Goal: Task Accomplishment & Management: Manage account settings

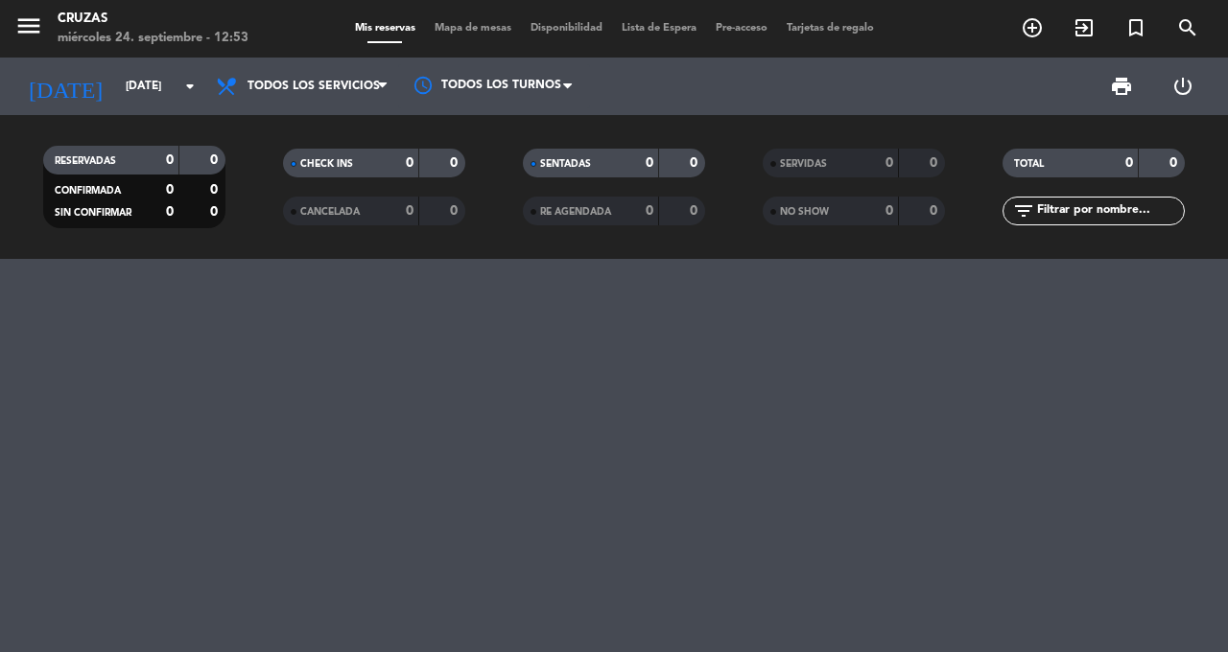
click at [178, 90] on icon "arrow_drop_down" at bounding box center [189, 86] width 23 height 23
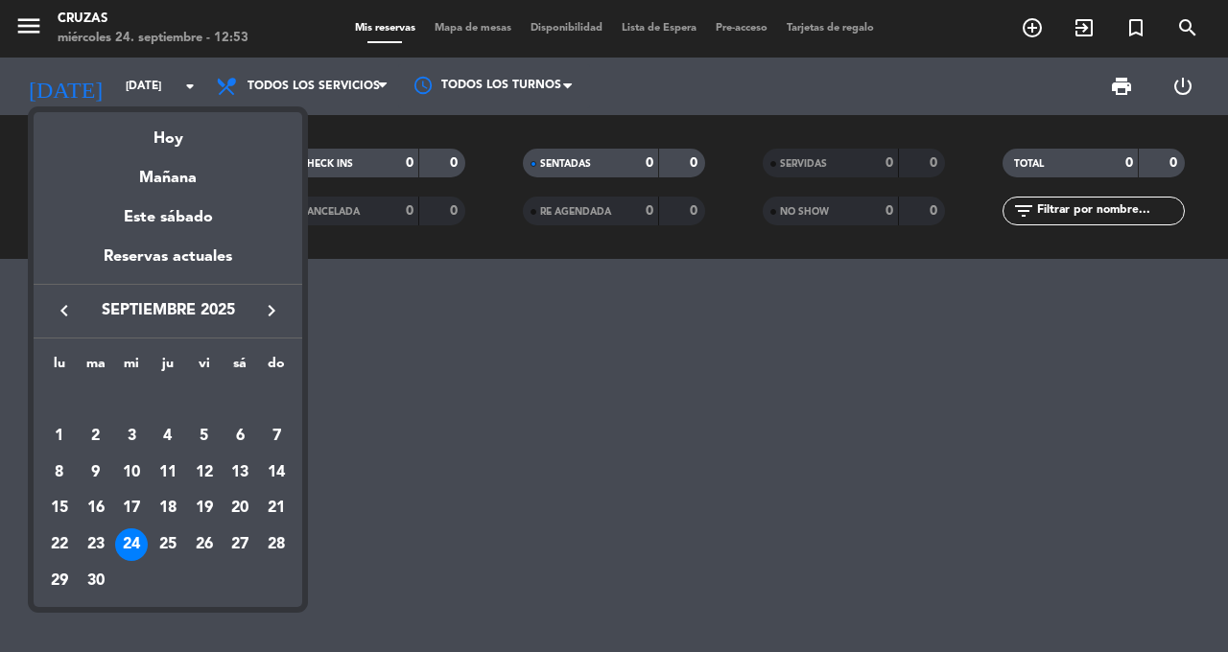
click at [247, 532] on div "27" at bounding box center [240, 545] width 33 height 33
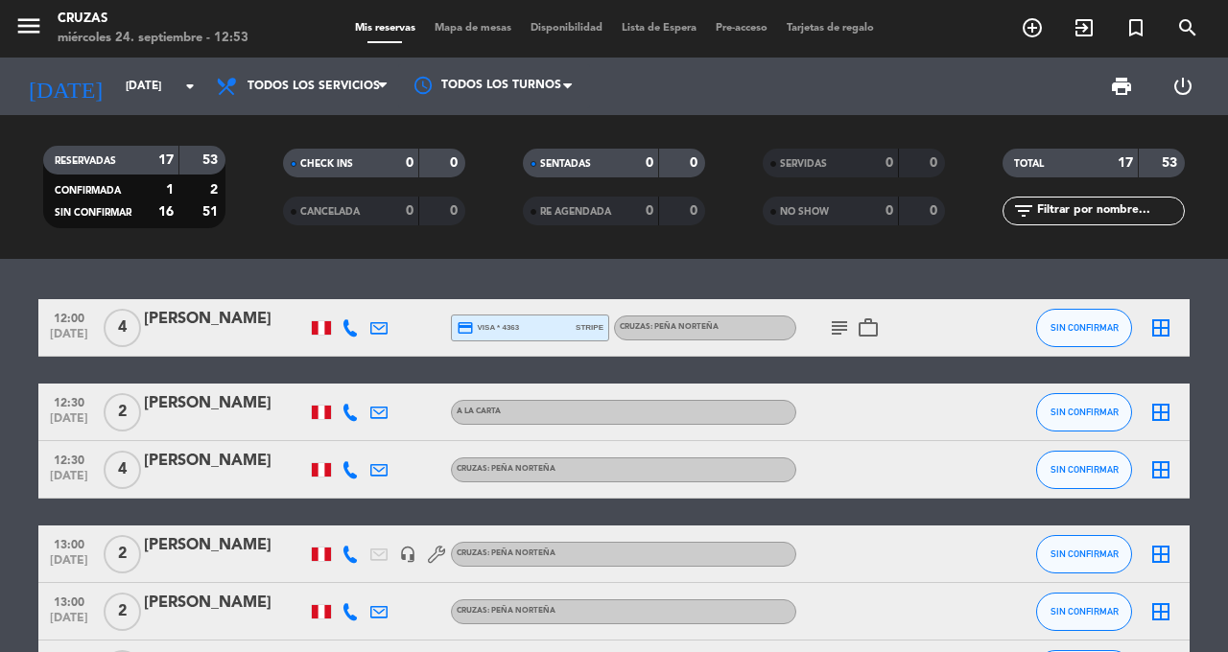
click at [186, 80] on icon "arrow_drop_down" at bounding box center [189, 86] width 23 height 23
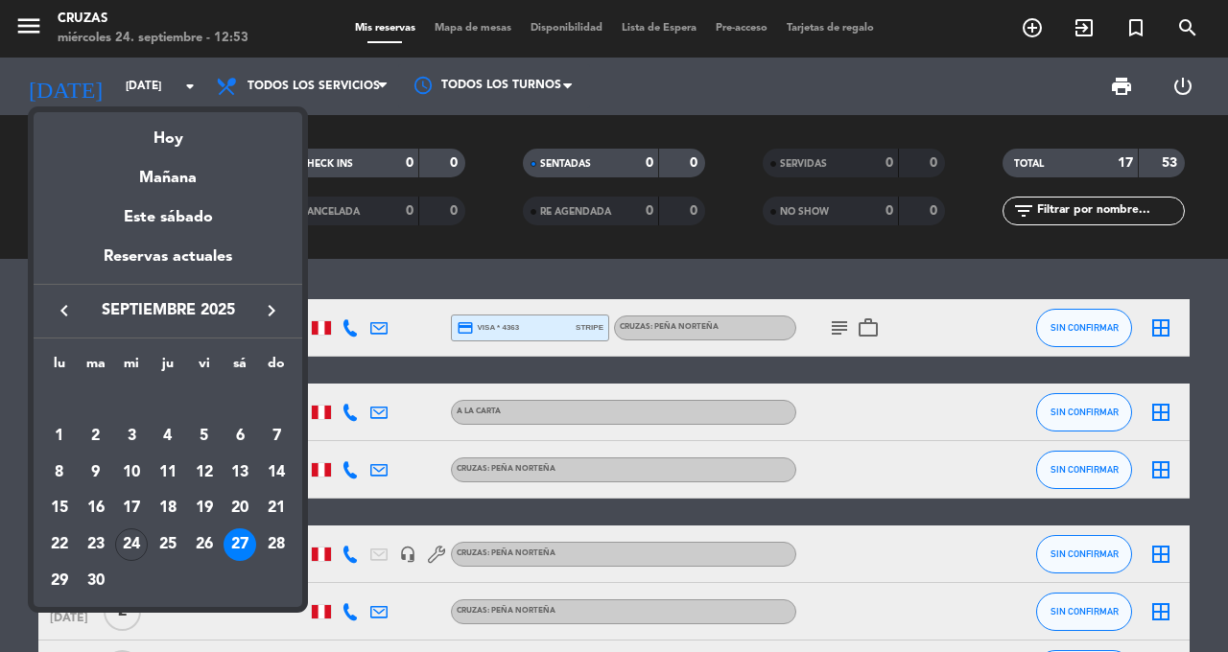
click at [183, 138] on div "Hoy" at bounding box center [168, 131] width 269 height 39
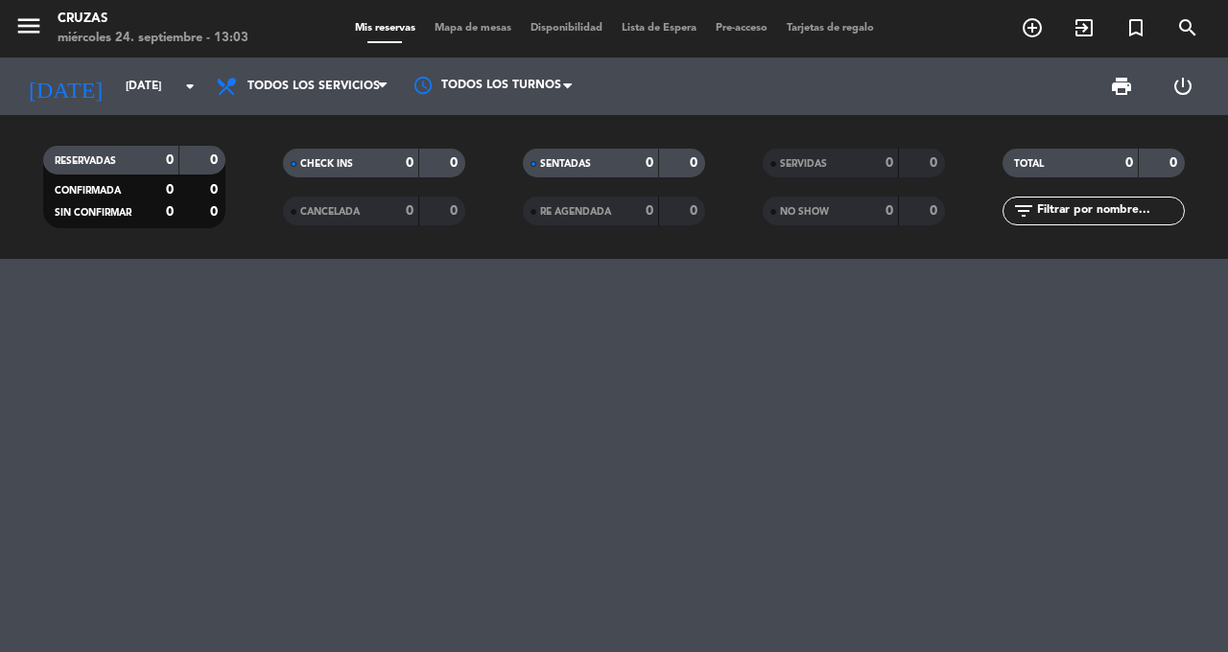
click at [170, 99] on input "[DATE]" at bounding box center [192, 86] width 153 height 33
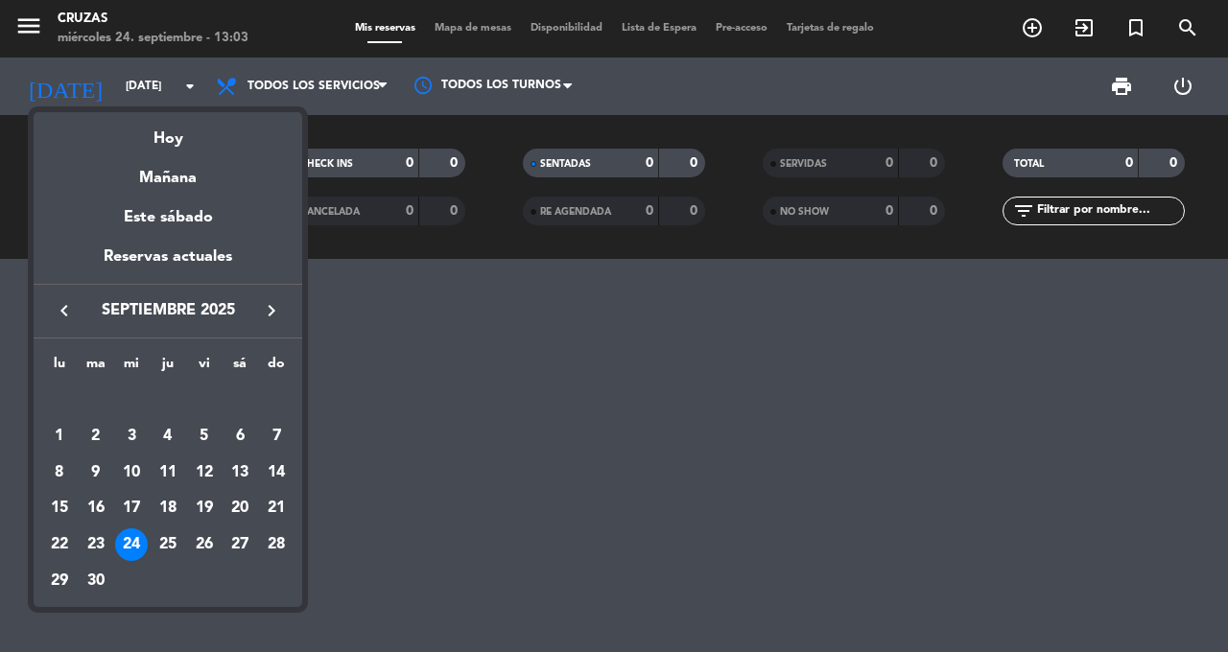
click at [121, 154] on div "Mañana" at bounding box center [168, 171] width 269 height 39
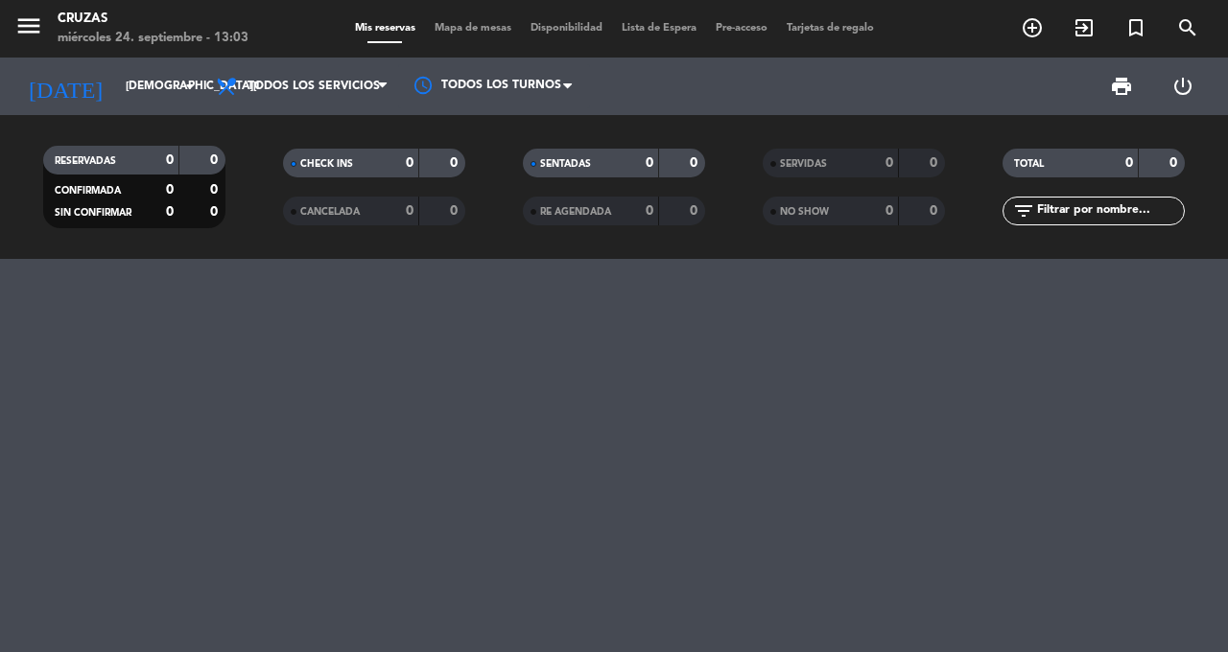
click at [187, 97] on icon "arrow_drop_down" at bounding box center [189, 86] width 23 height 23
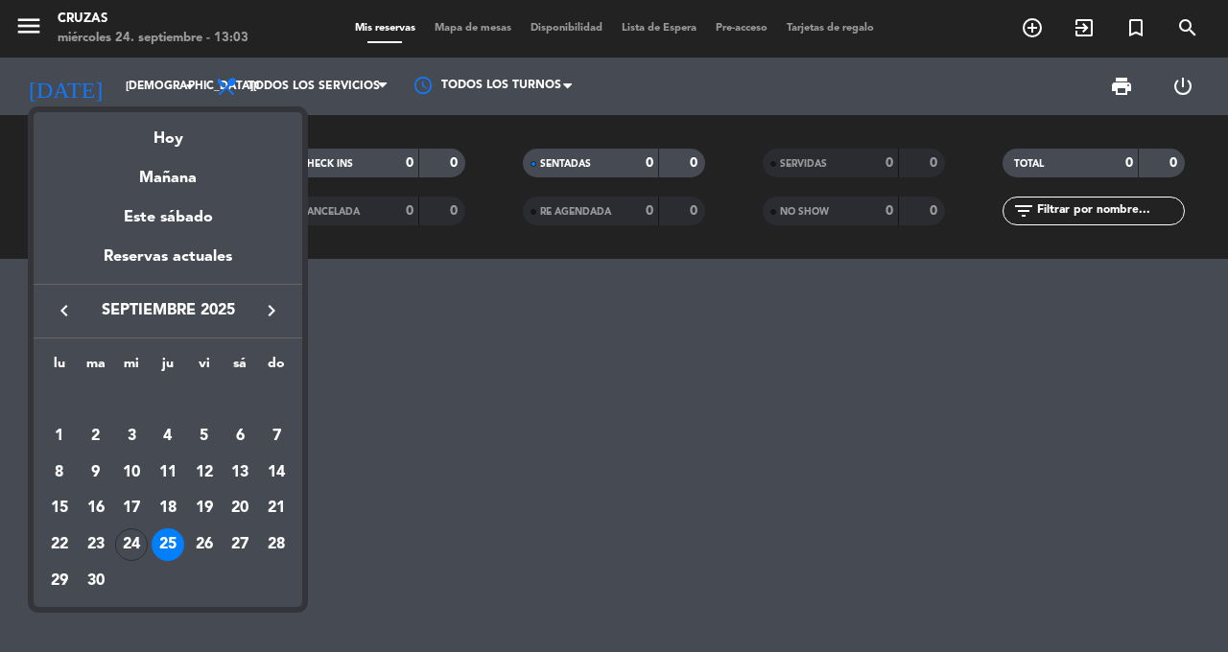
click at [133, 140] on div "Hoy" at bounding box center [168, 131] width 269 height 39
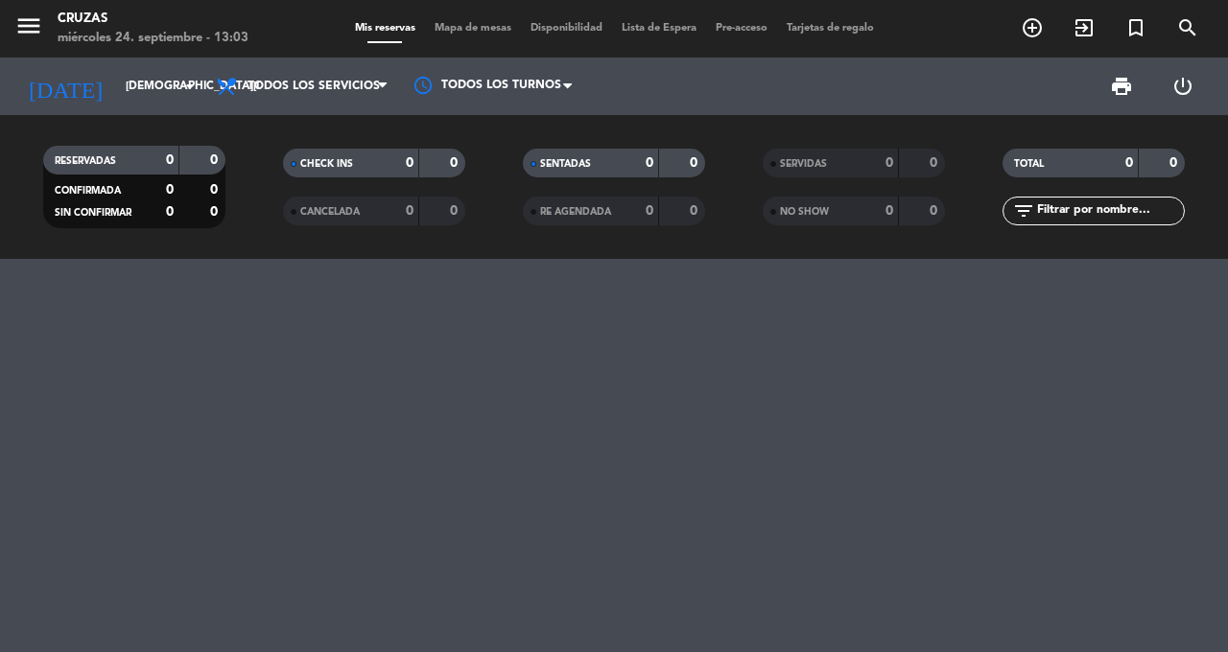
type input "[DATE]"
click at [1076, 32] on icon "exit_to_app" at bounding box center [1084, 27] width 23 height 23
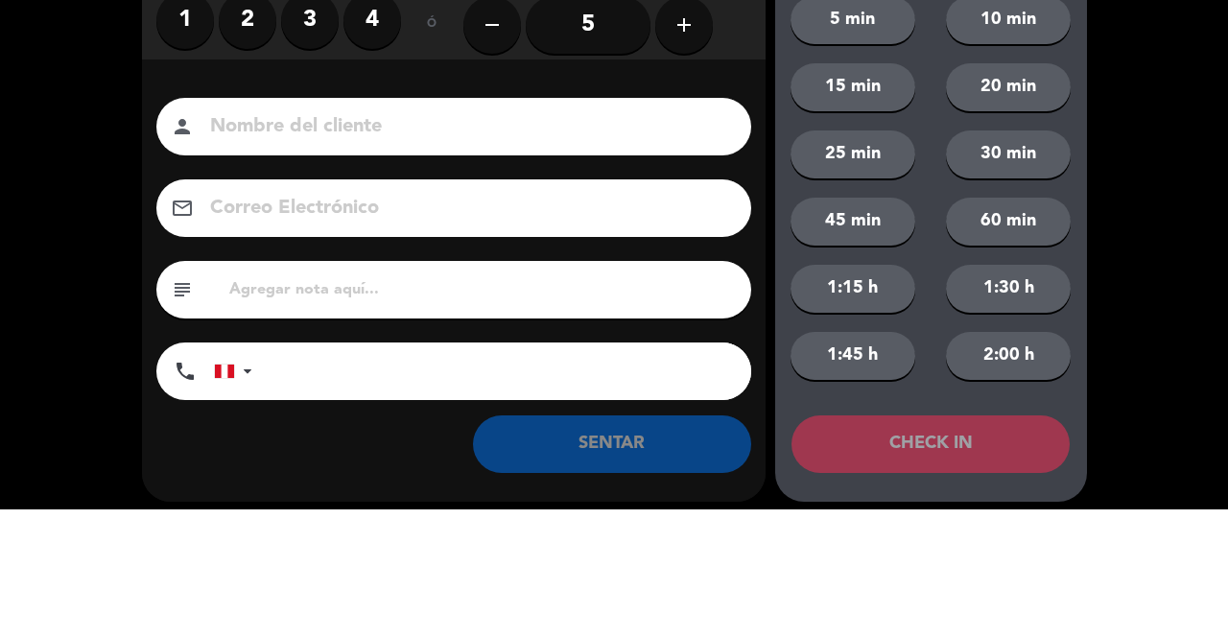
click at [300, 159] on label "3" at bounding box center [310, 148] width 58 height 58
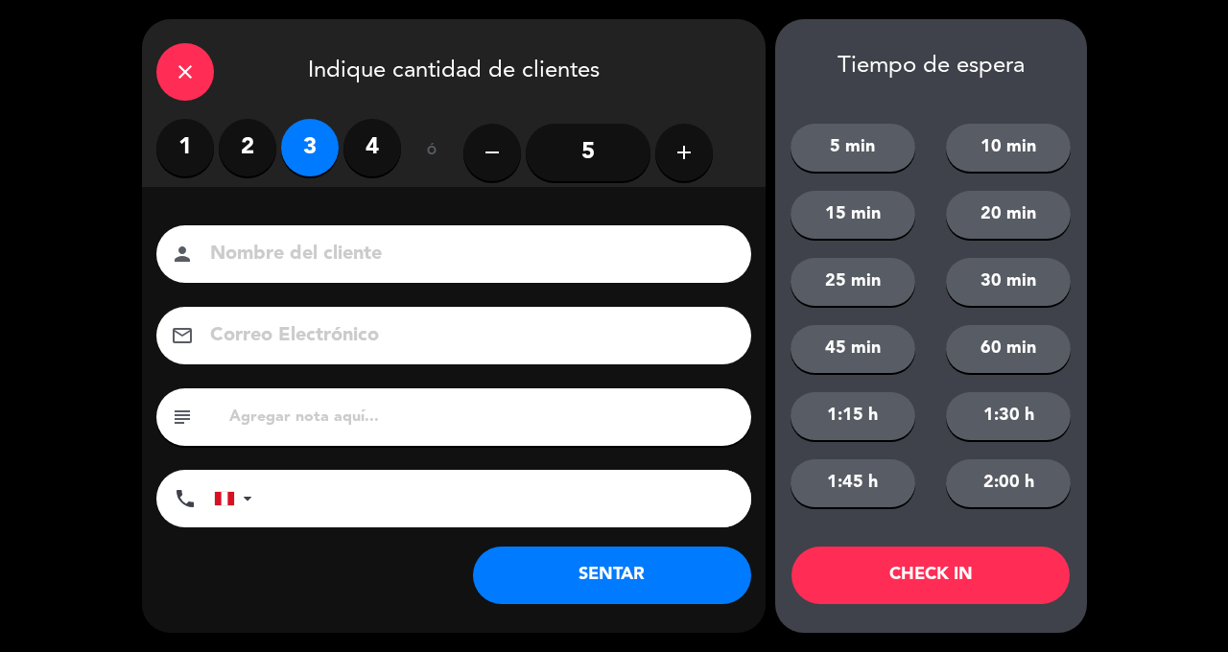
click at [385, 255] on input at bounding box center [467, 255] width 518 height 34
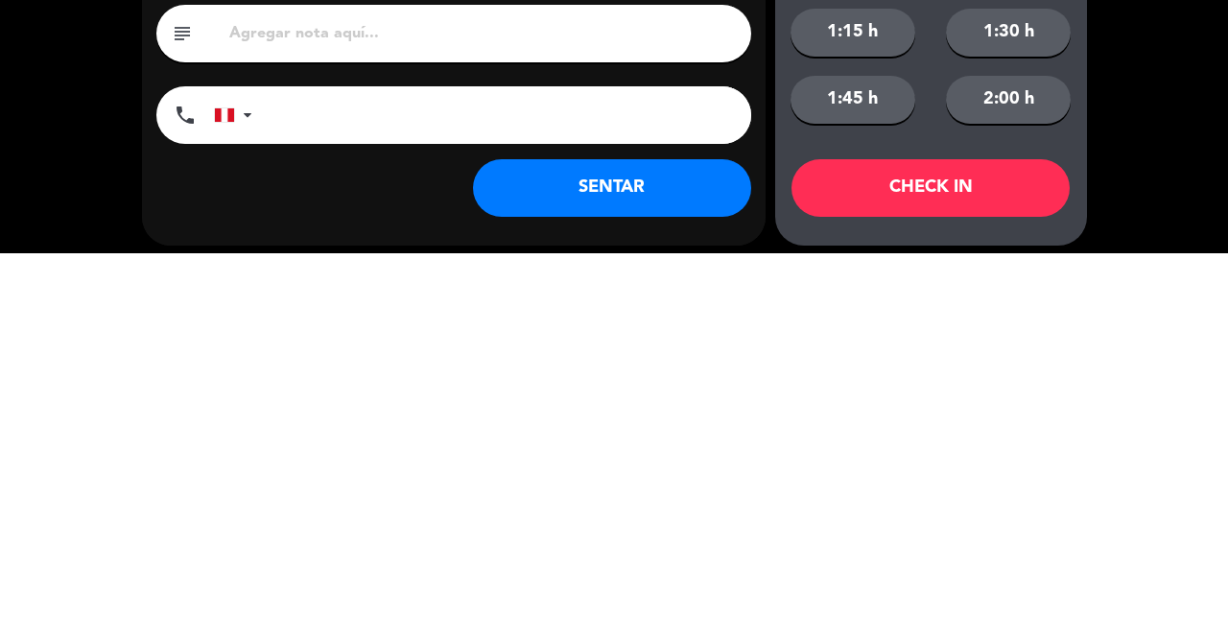
type input "Meitre"
click at [651, 577] on button "SENTAR" at bounding box center [612, 572] width 278 height 58
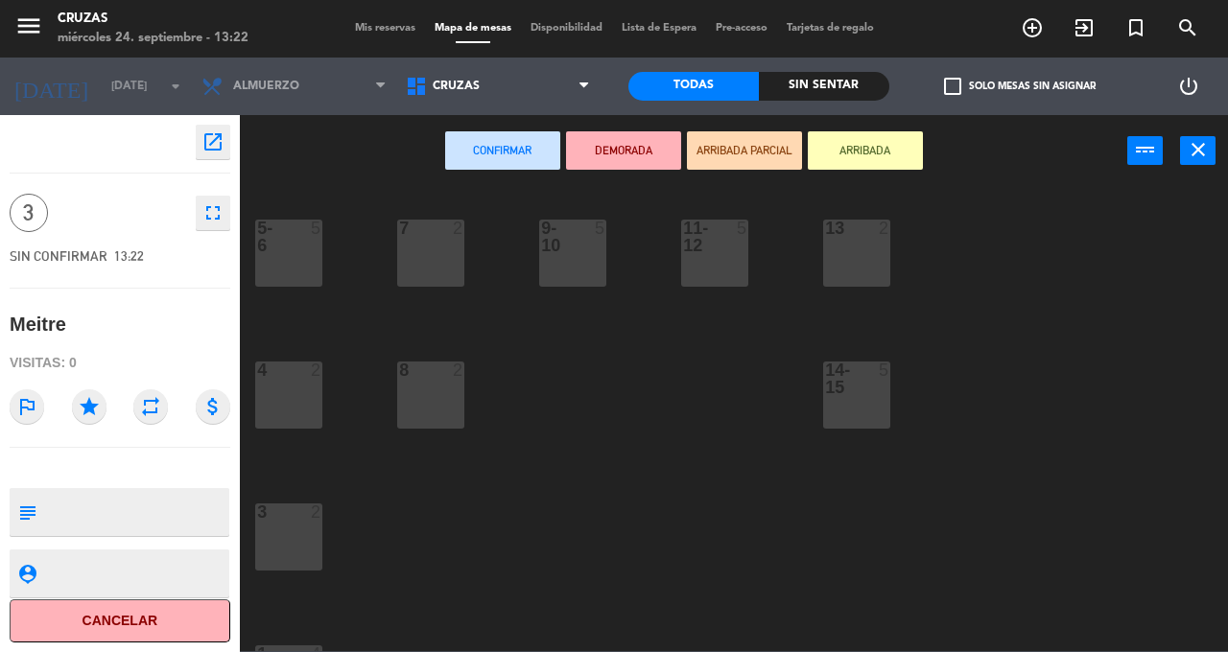
click at [888, 412] on div "14-15 5" at bounding box center [856, 395] width 67 height 67
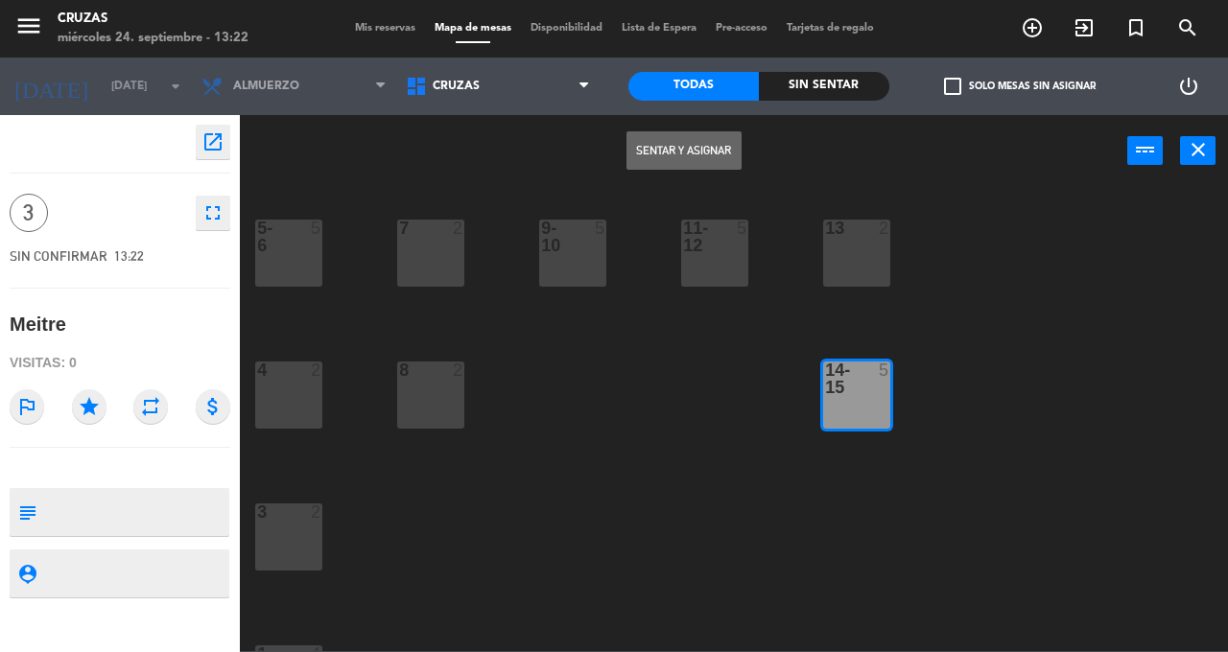
click at [707, 157] on button "Sentar y Asignar" at bounding box center [684, 150] width 115 height 38
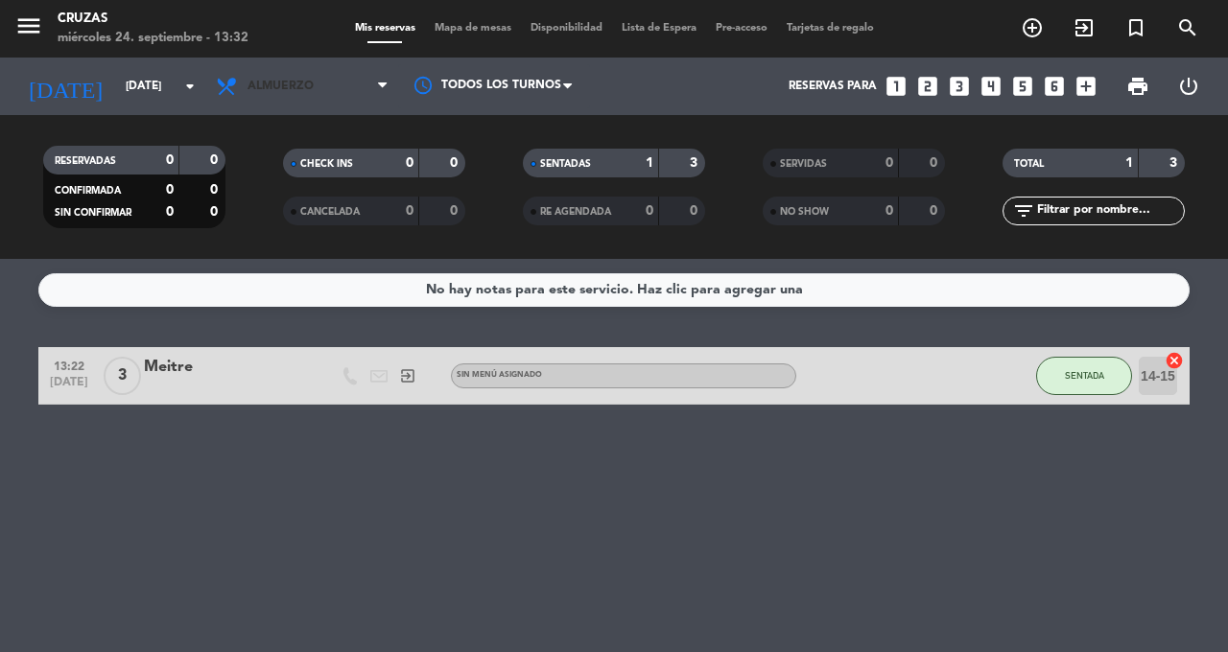
click at [285, 73] on span "Almuerzo" at bounding box center [302, 86] width 192 height 42
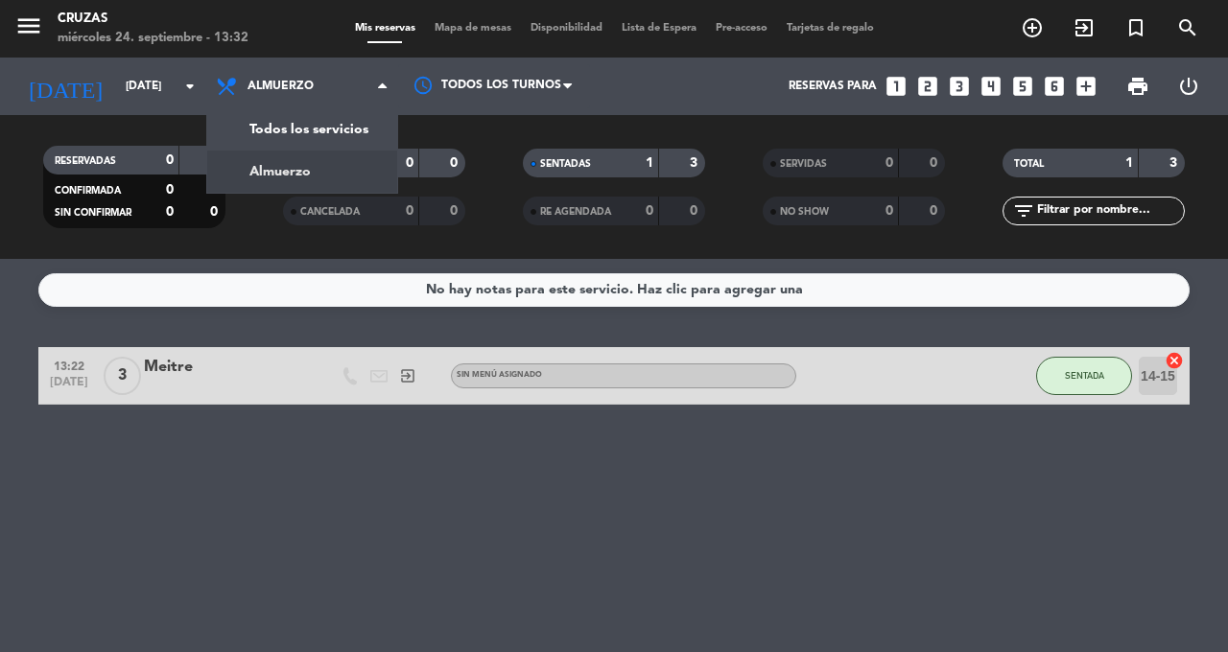
click at [289, 123] on div "menu Cruzas [DATE] 24. septiembre - 13:32 Mis reservas Mapa de mesas Disponibil…" at bounding box center [614, 129] width 1228 height 259
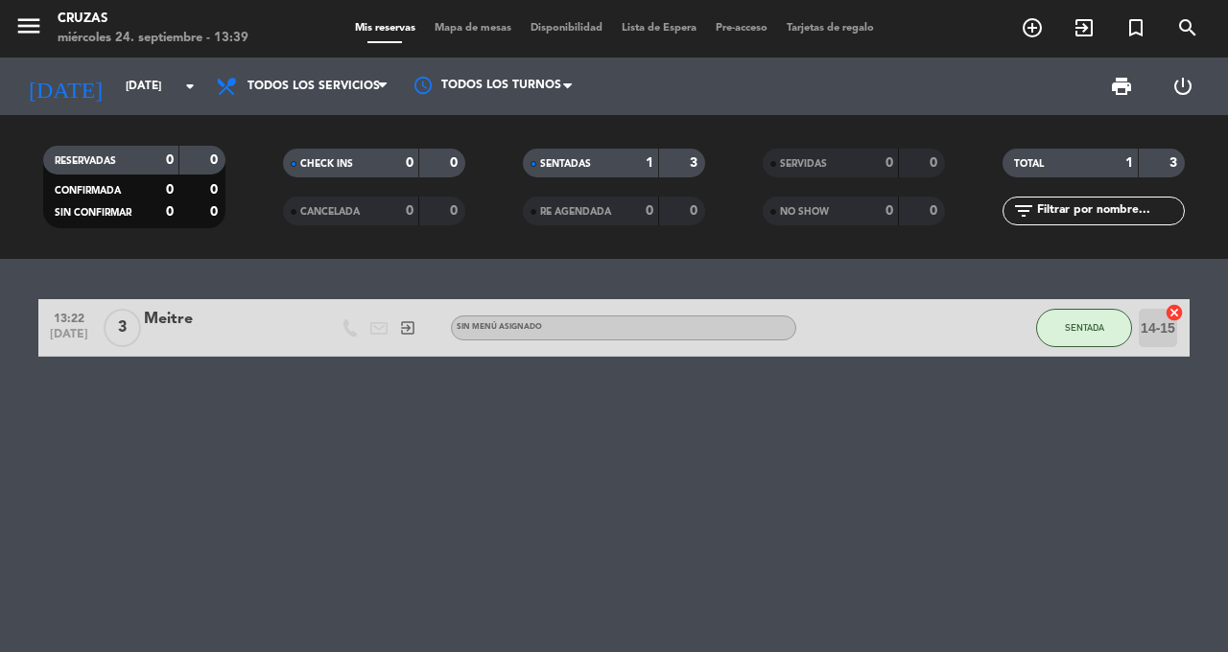
click at [1025, 29] on icon "add_circle_outline" at bounding box center [1032, 27] width 23 height 23
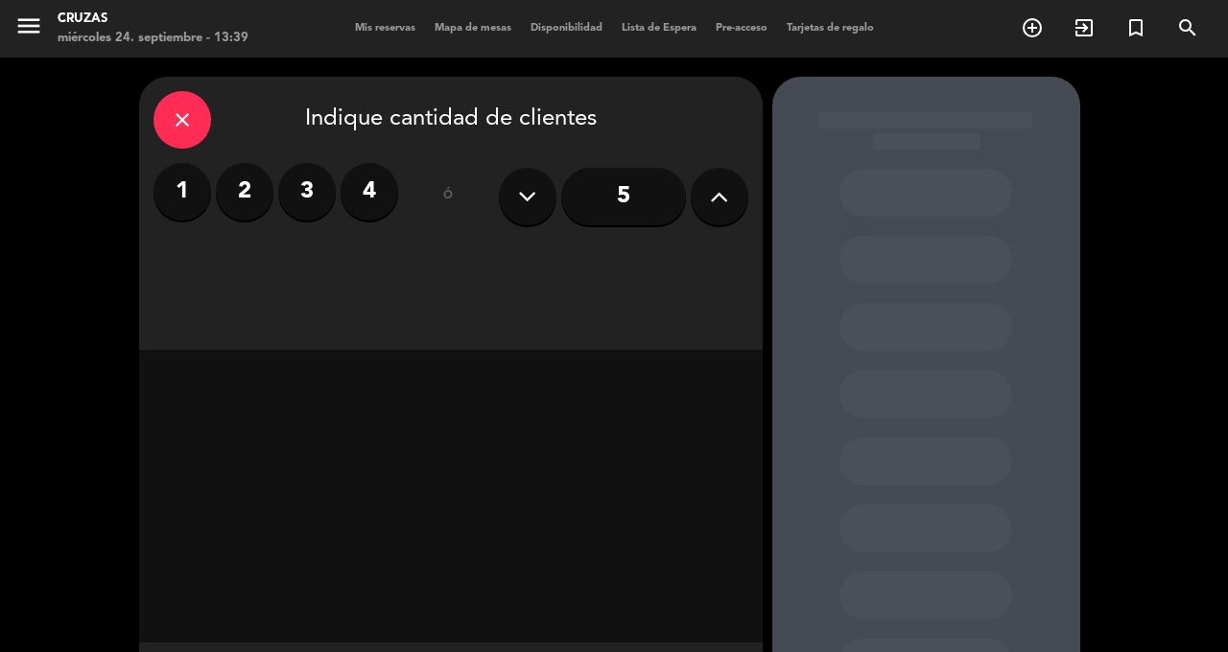
click at [263, 202] on label "2" at bounding box center [245, 192] width 58 height 58
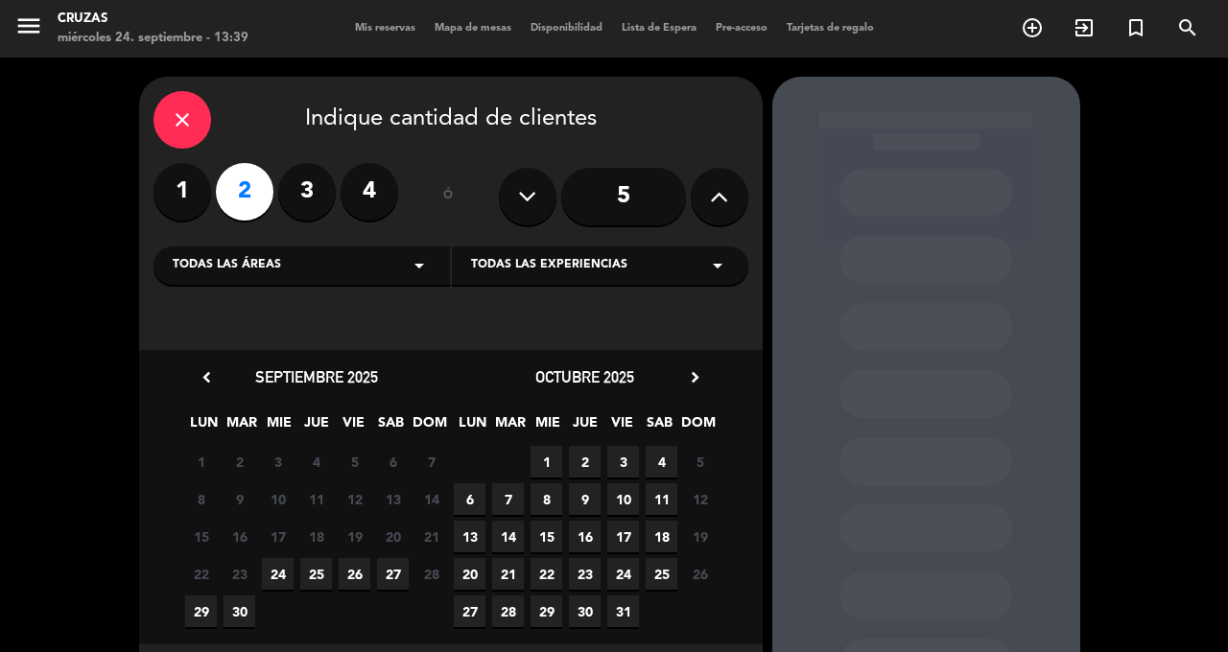
click at [293, 581] on span "24" at bounding box center [278, 574] width 32 height 32
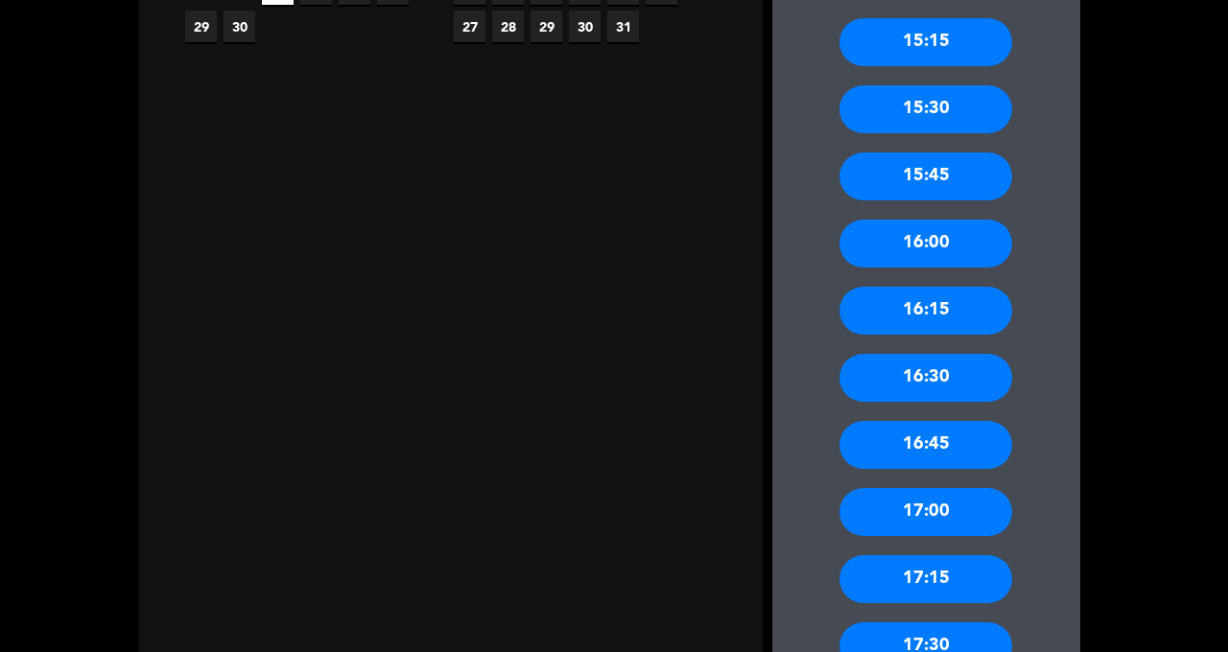
scroll to position [598, 0]
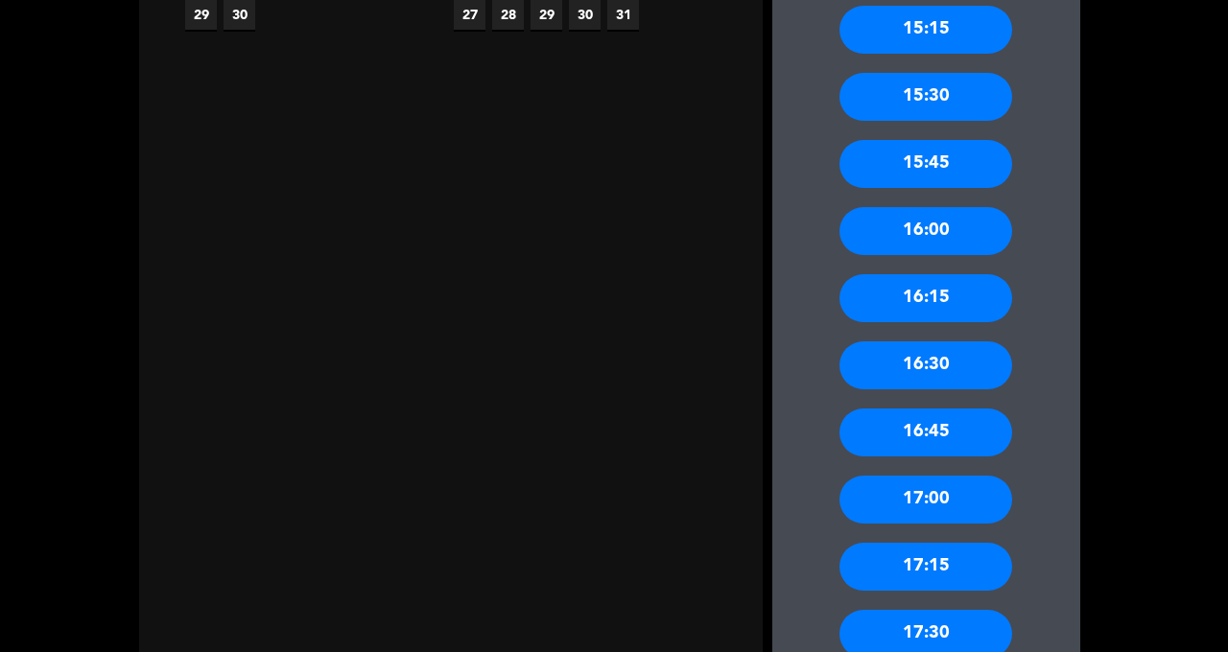
click at [906, 610] on div "17:30" at bounding box center [926, 634] width 173 height 48
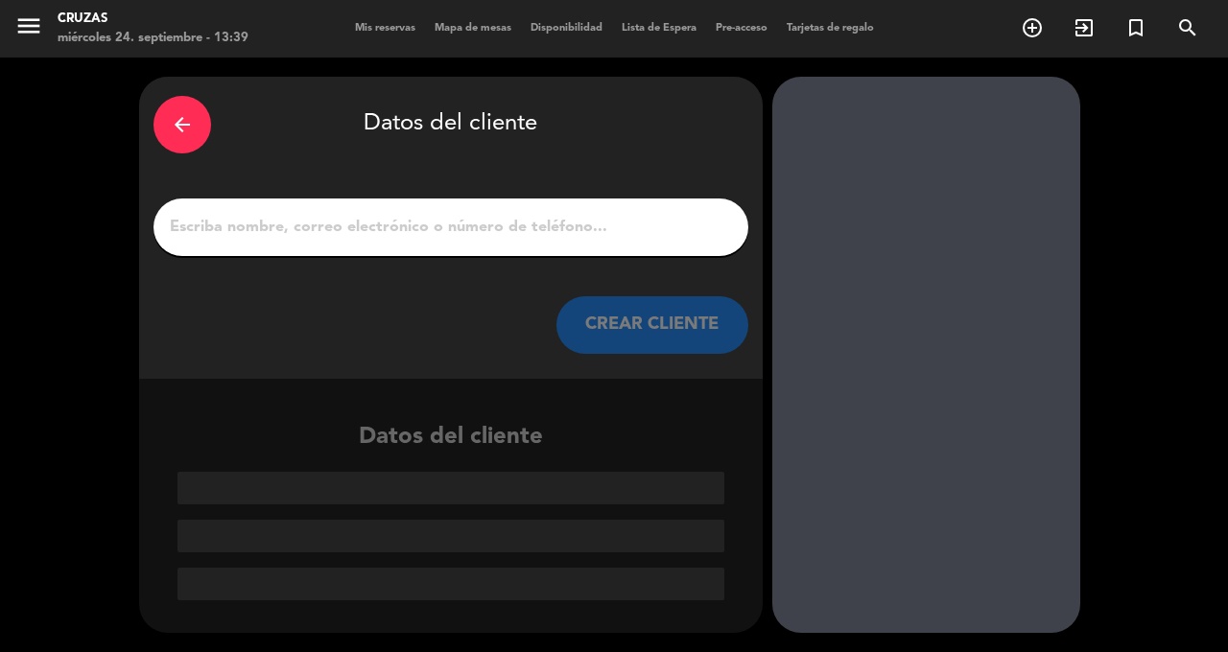
scroll to position [0, 0]
click at [588, 214] on input "1" at bounding box center [451, 227] width 566 height 27
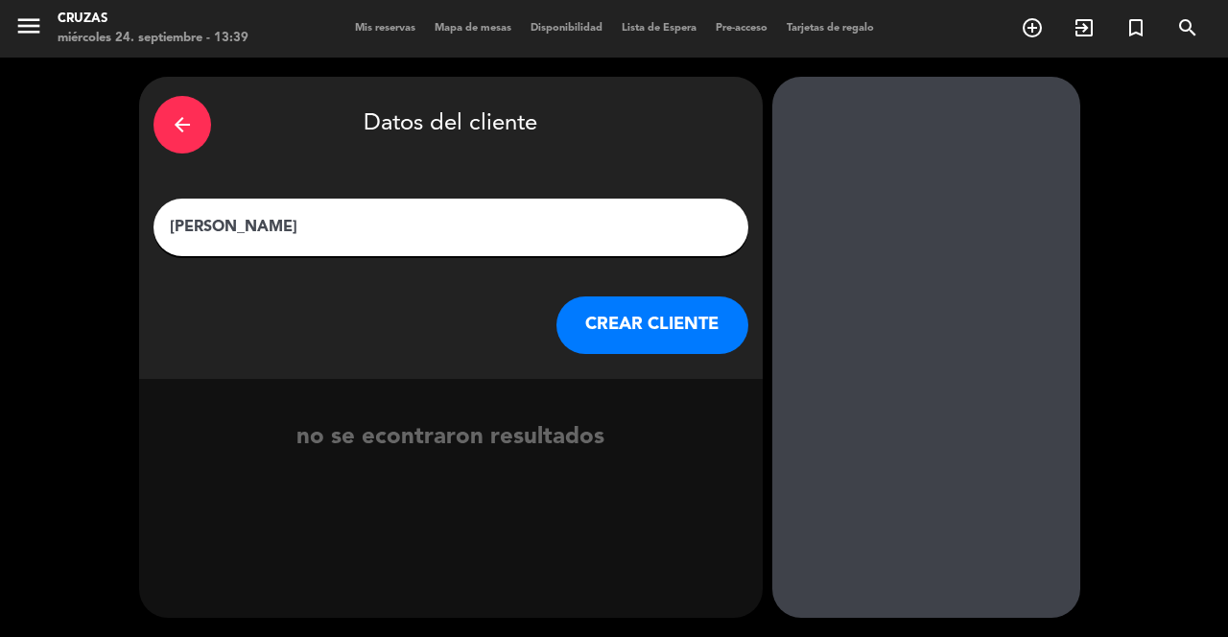
click at [205, 96] on div "arrow_back" at bounding box center [183, 125] width 58 height 58
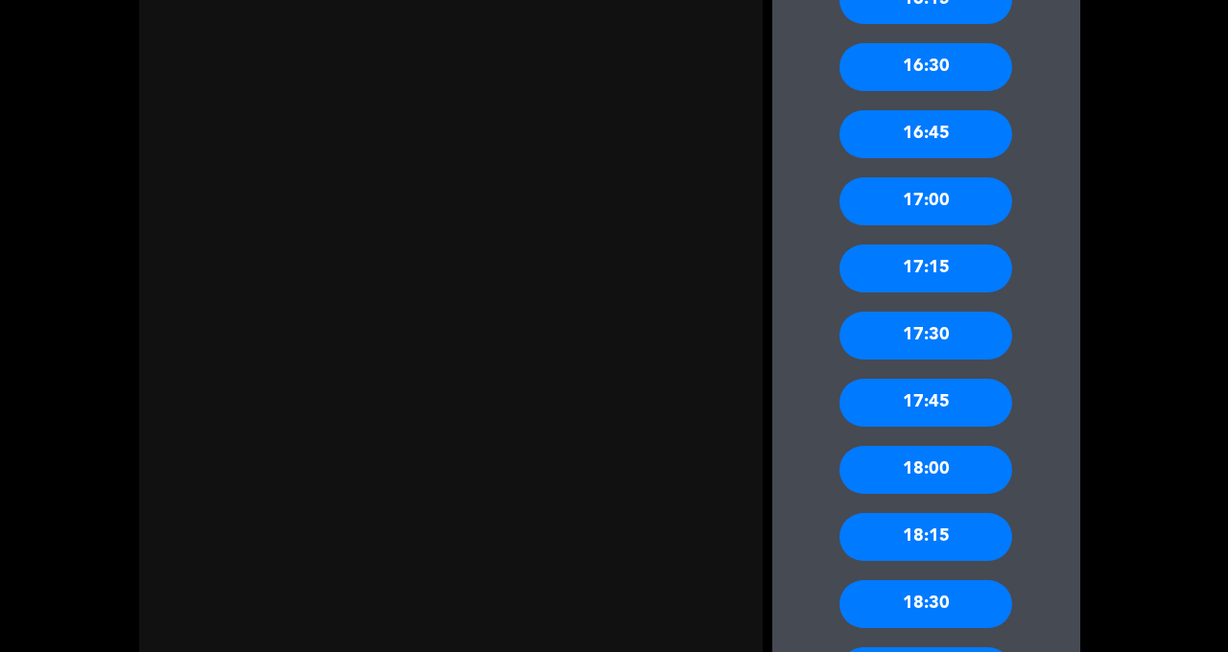
scroll to position [894, 0]
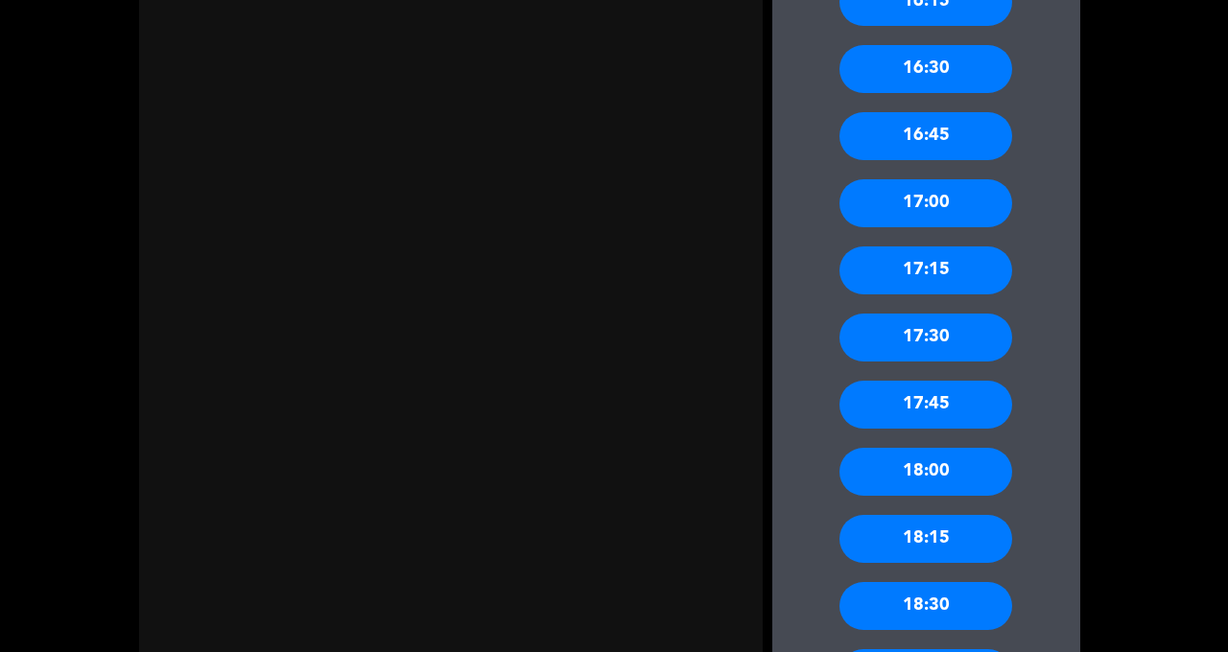
click at [950, 179] on div "17:00" at bounding box center [926, 203] width 173 height 48
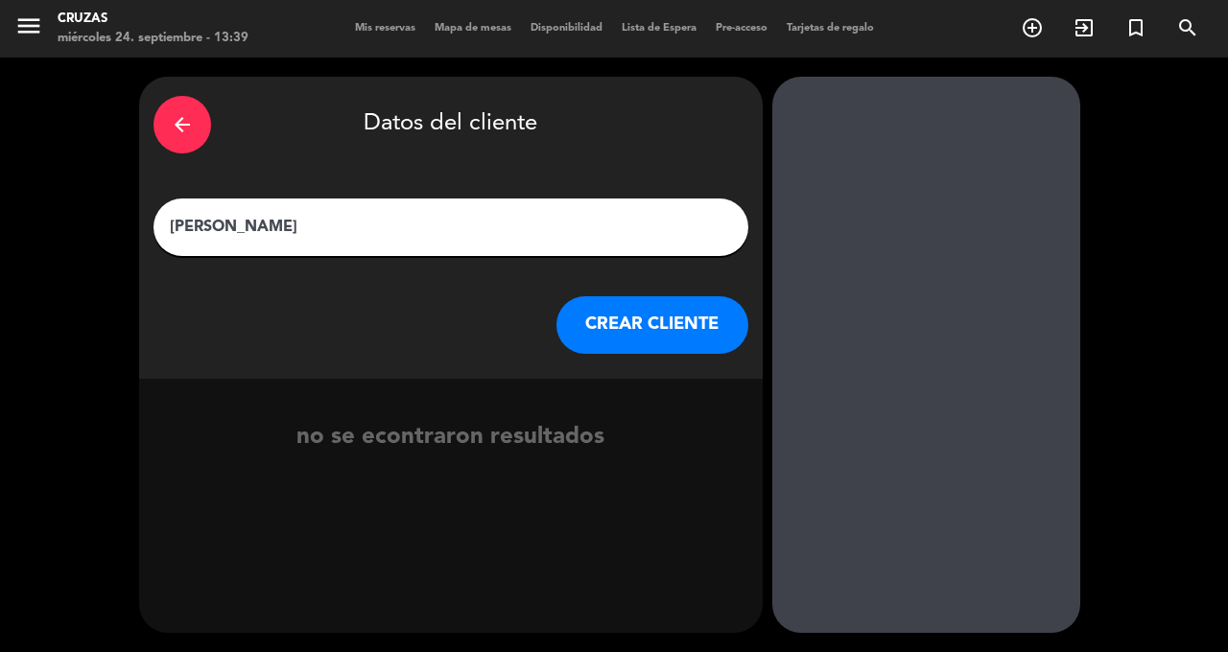
click at [516, 214] on input "[PERSON_NAME]" at bounding box center [451, 227] width 566 height 27
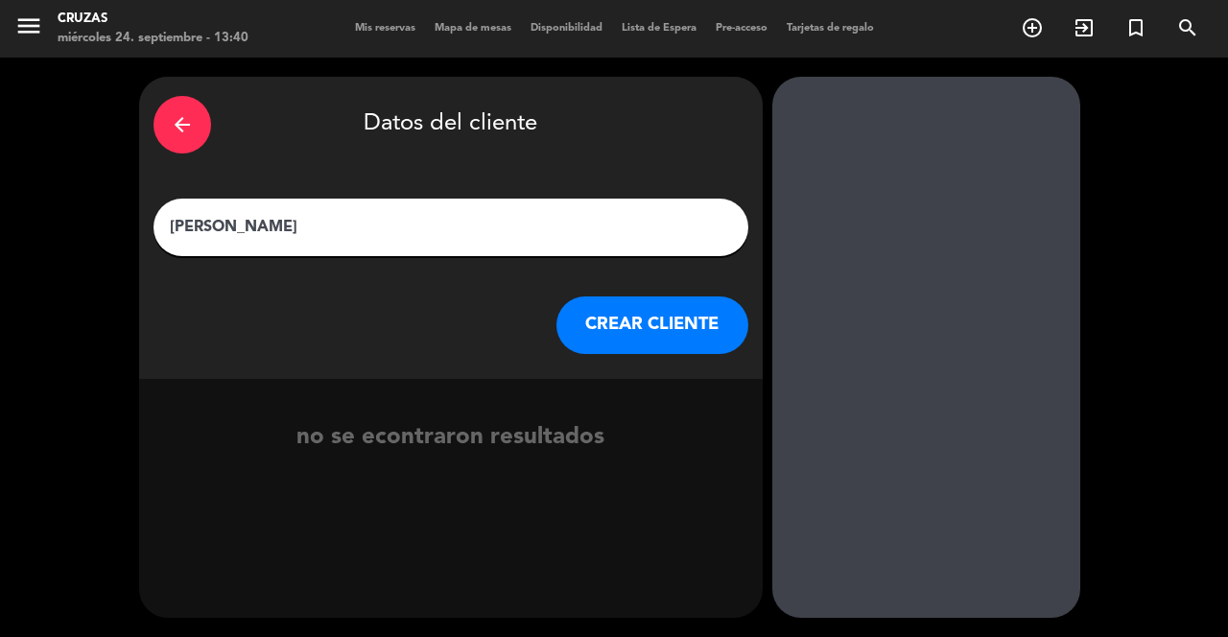
type input "[PERSON_NAME]"
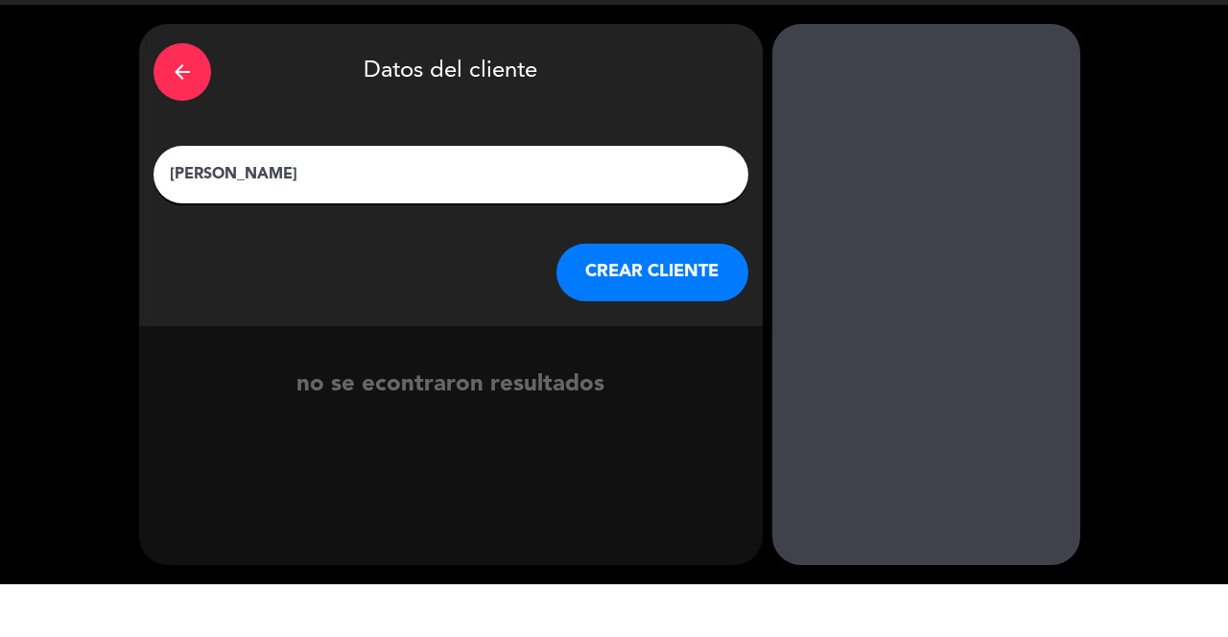
click at [714, 296] on button "CREAR CLIENTE" at bounding box center [652, 325] width 192 height 58
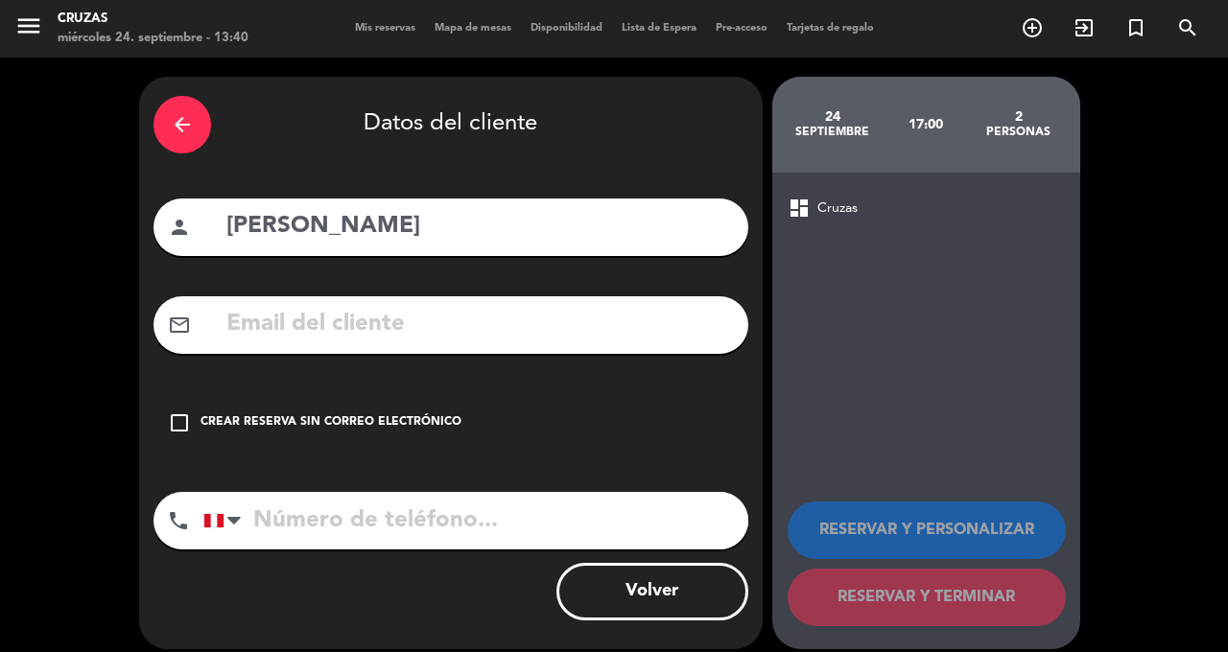
click at [637, 492] on input "tel" at bounding box center [475, 521] width 545 height 58
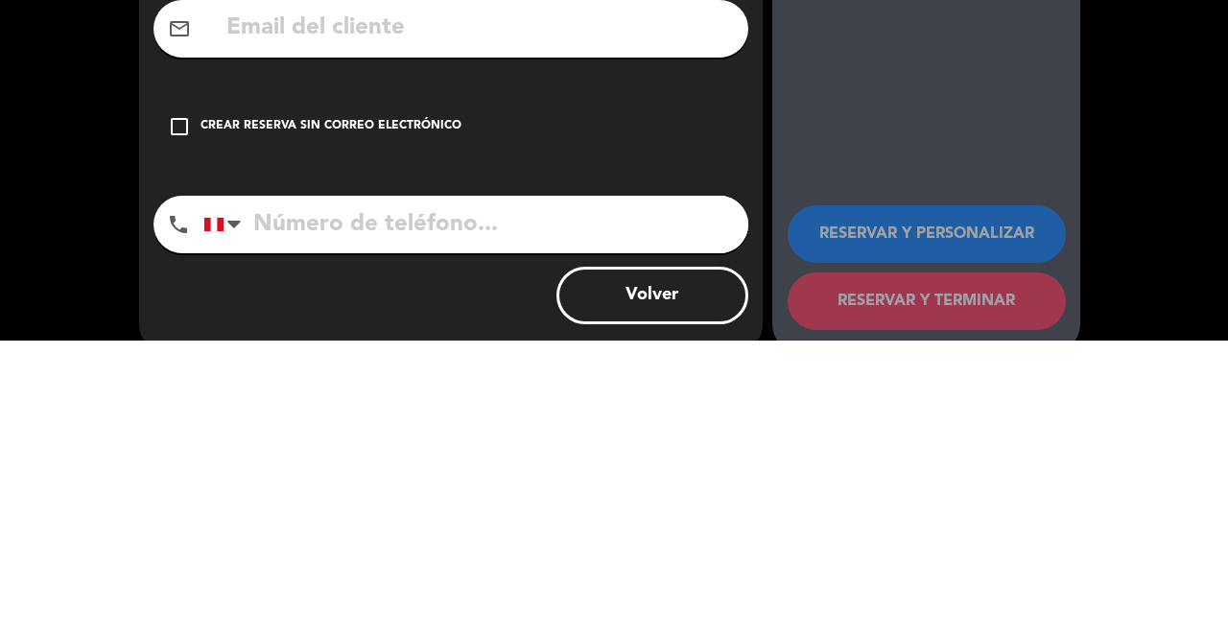
click at [1031, 387] on div "dashboard Cruzas RESERVAR Y PERSONALIZAR RESERVAR Y TERMINAR" at bounding box center [926, 411] width 308 height 477
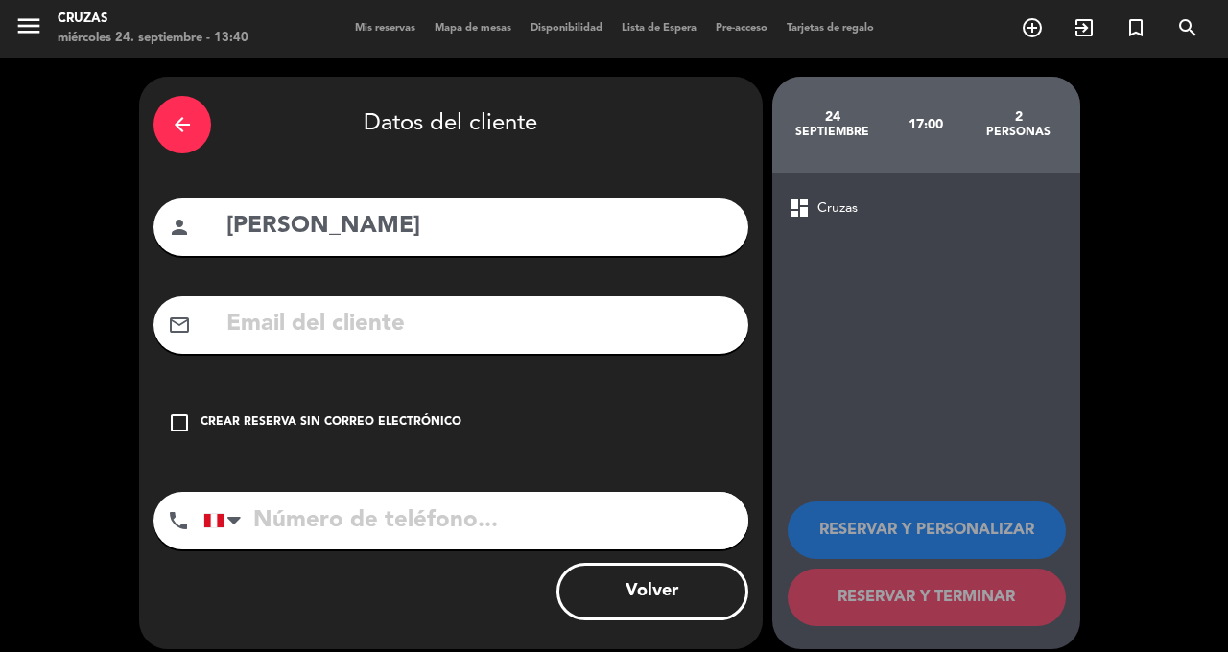
click at [438, 305] on input "text" at bounding box center [479, 324] width 509 height 39
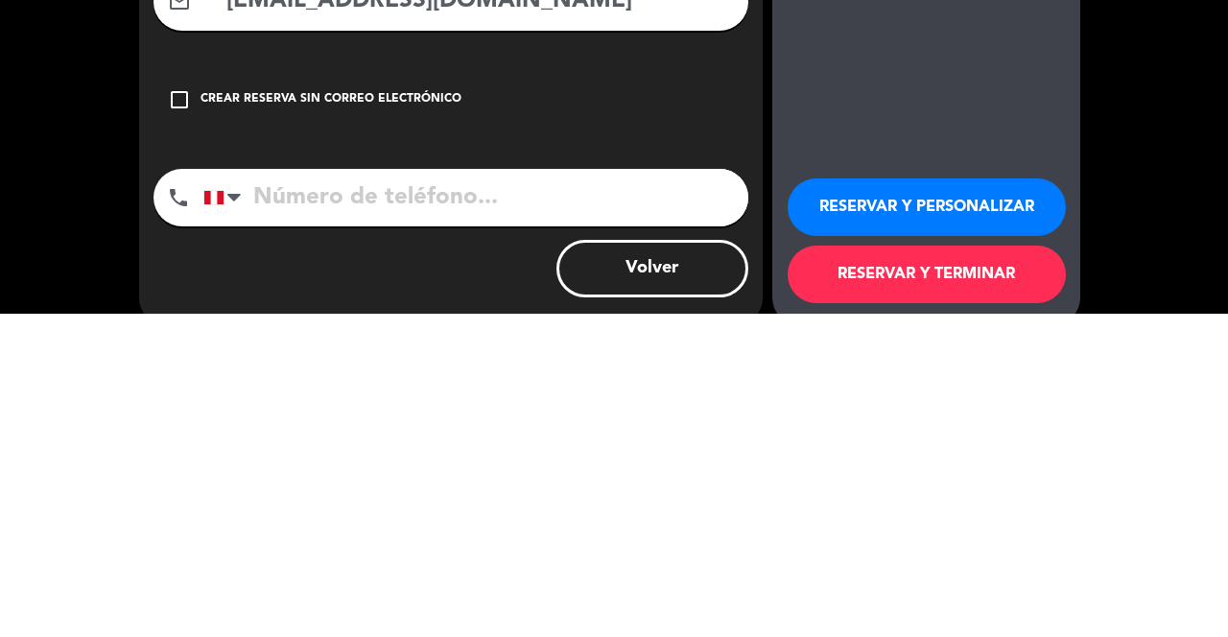
type input "[EMAIL_ADDRESS][DOMAIN_NAME]"
click at [475, 492] on input "tel" at bounding box center [475, 521] width 545 height 58
type input "923606881"
click at [920, 502] on button "RESERVAR Y PERSONALIZAR" at bounding box center [927, 531] width 278 height 58
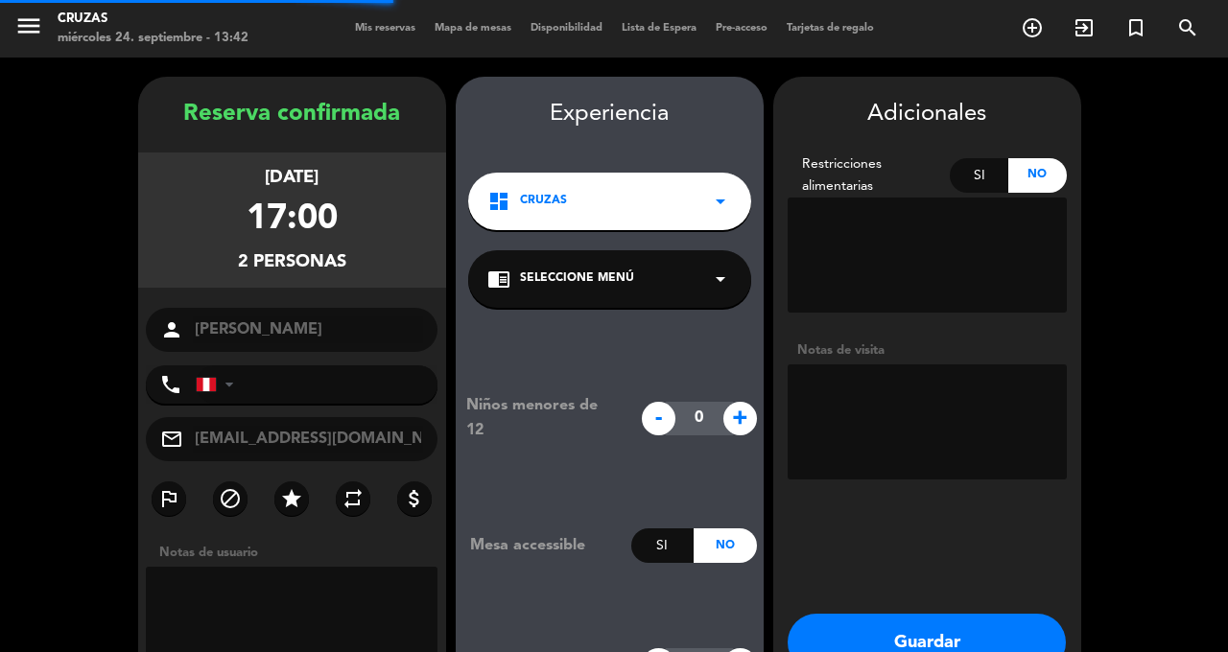
type input "[PHONE_NUMBER]"
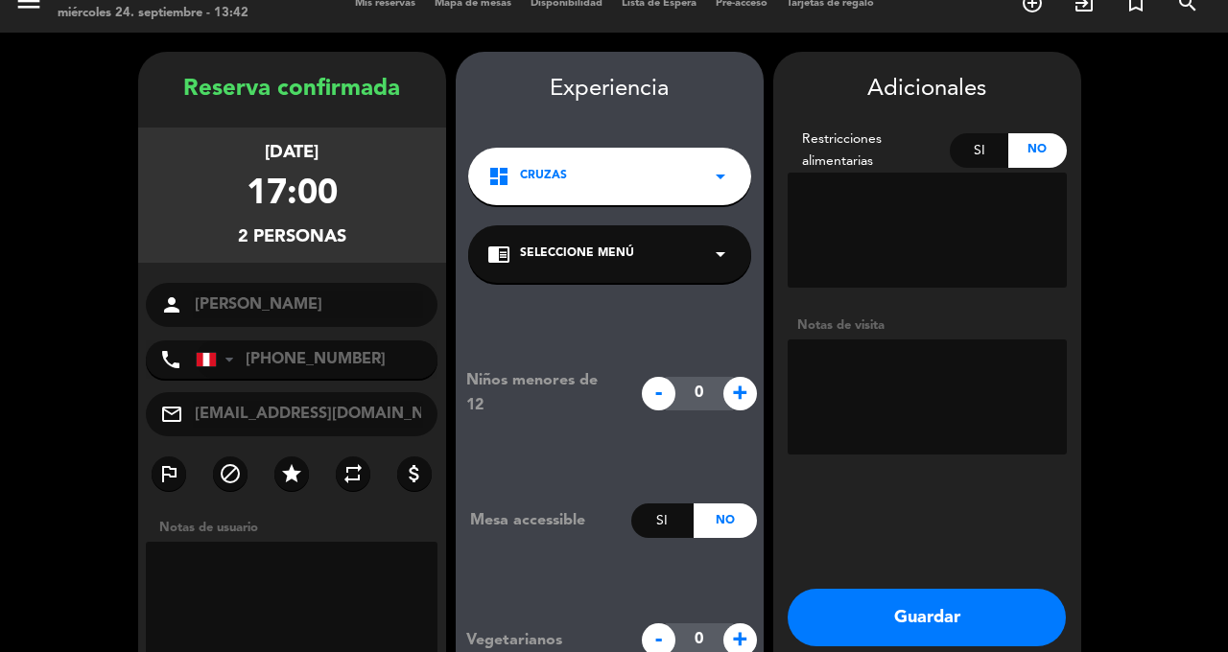
click at [706, 225] on div "chrome_reader_mode Seleccione Menú arrow_drop_down" at bounding box center [609, 254] width 283 height 58
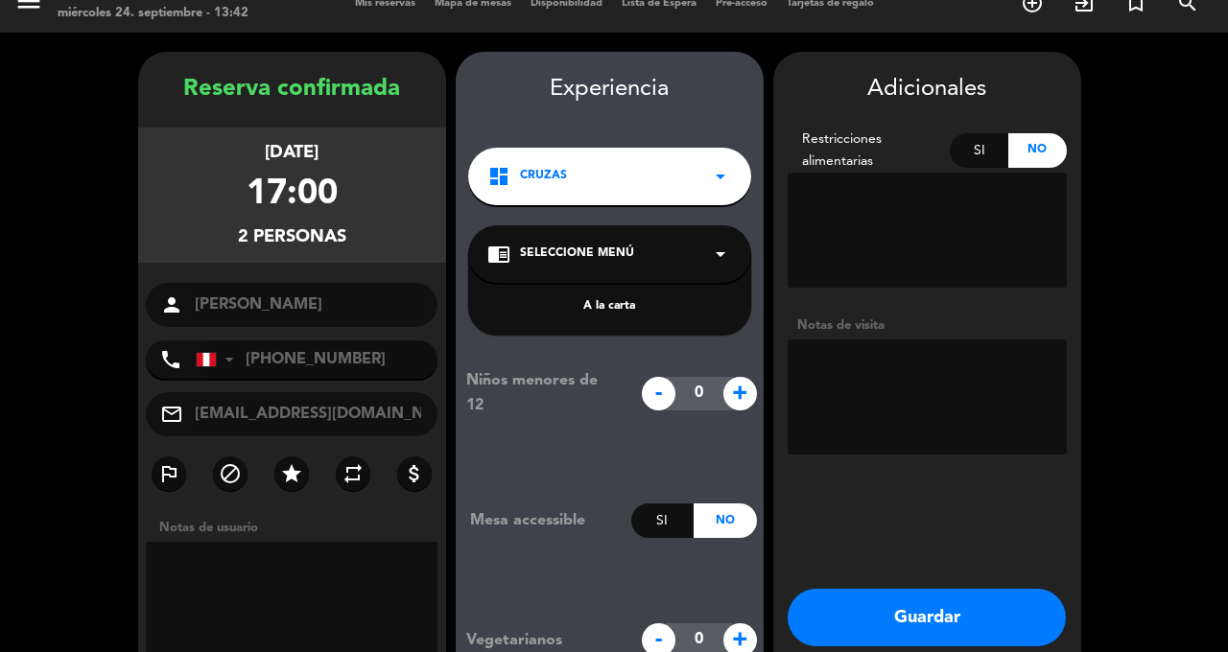
click at [654, 297] on div "A la carta" at bounding box center [609, 306] width 245 height 19
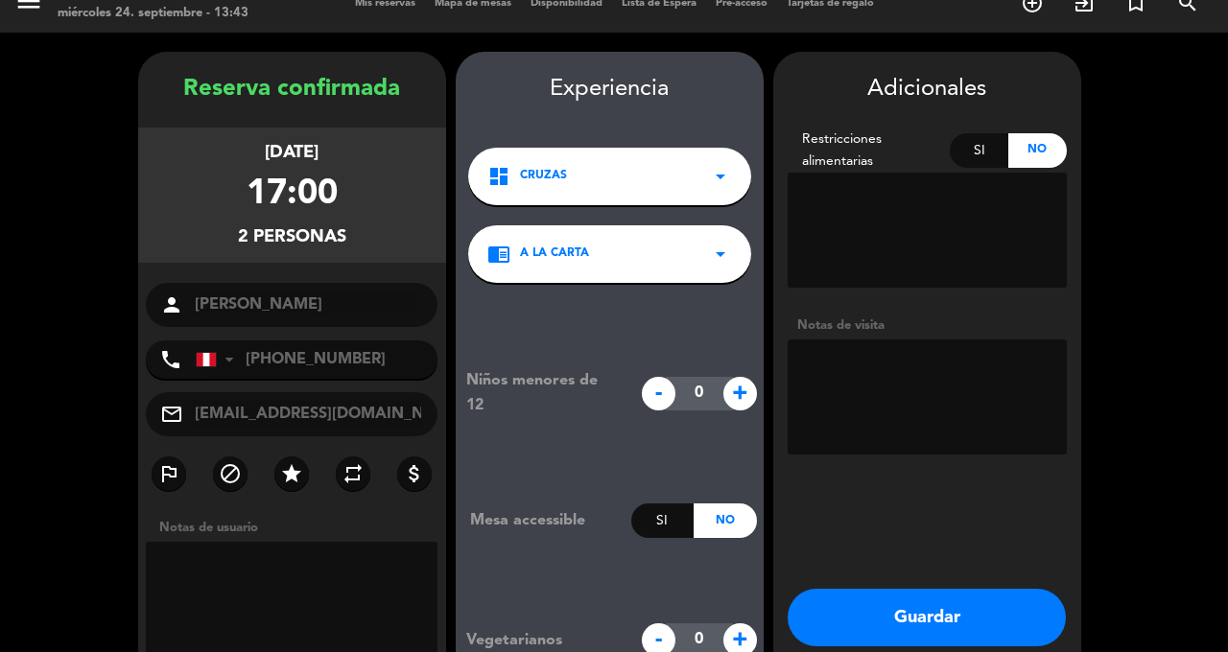
scroll to position [0, 0]
click at [873, 597] on button "Guardar" at bounding box center [927, 618] width 278 height 58
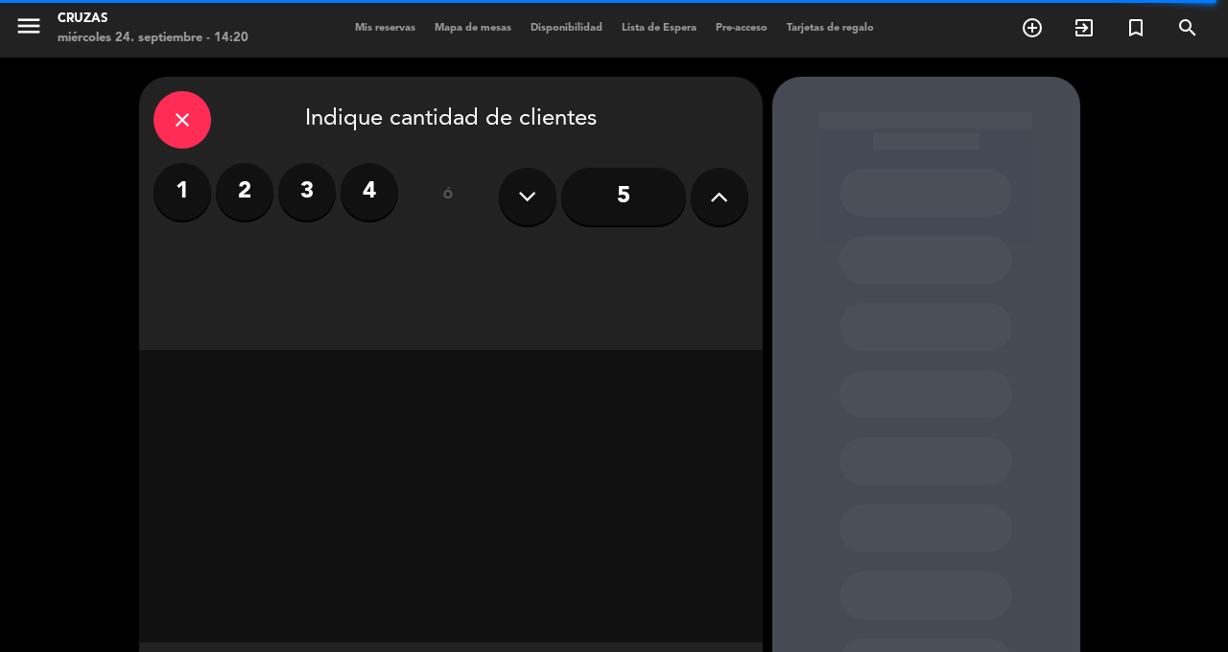
click at [190, 120] on icon "close" at bounding box center [182, 119] width 23 height 23
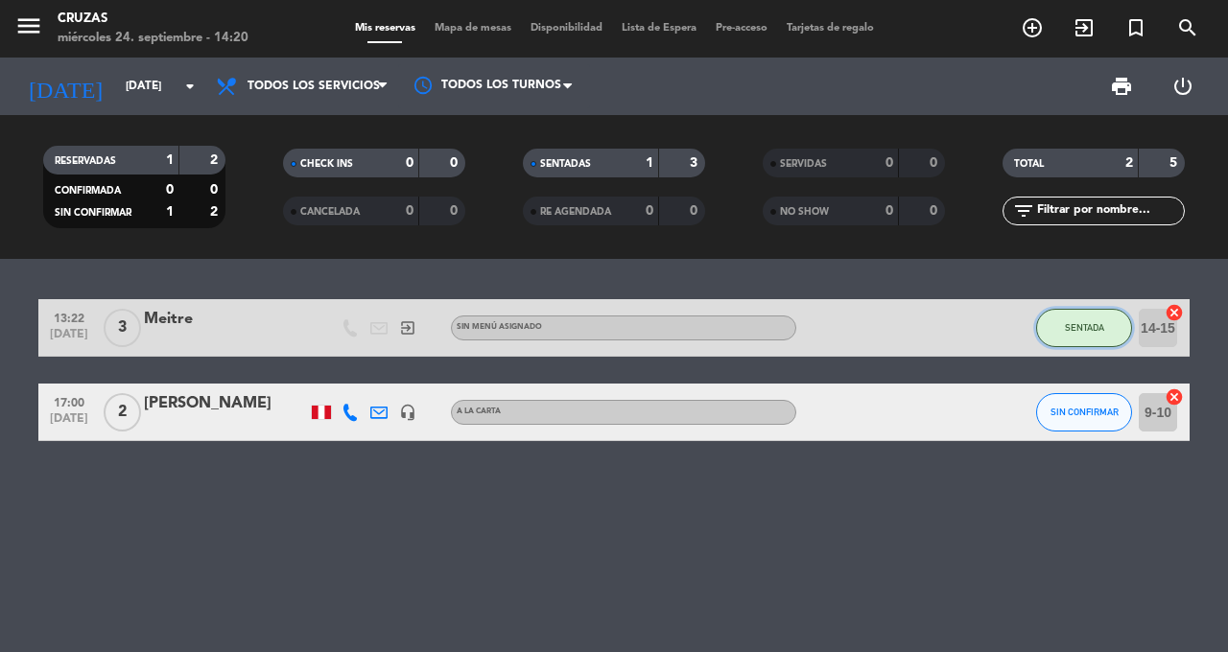
click at [1099, 318] on button "SENTADA" at bounding box center [1084, 328] width 96 height 38
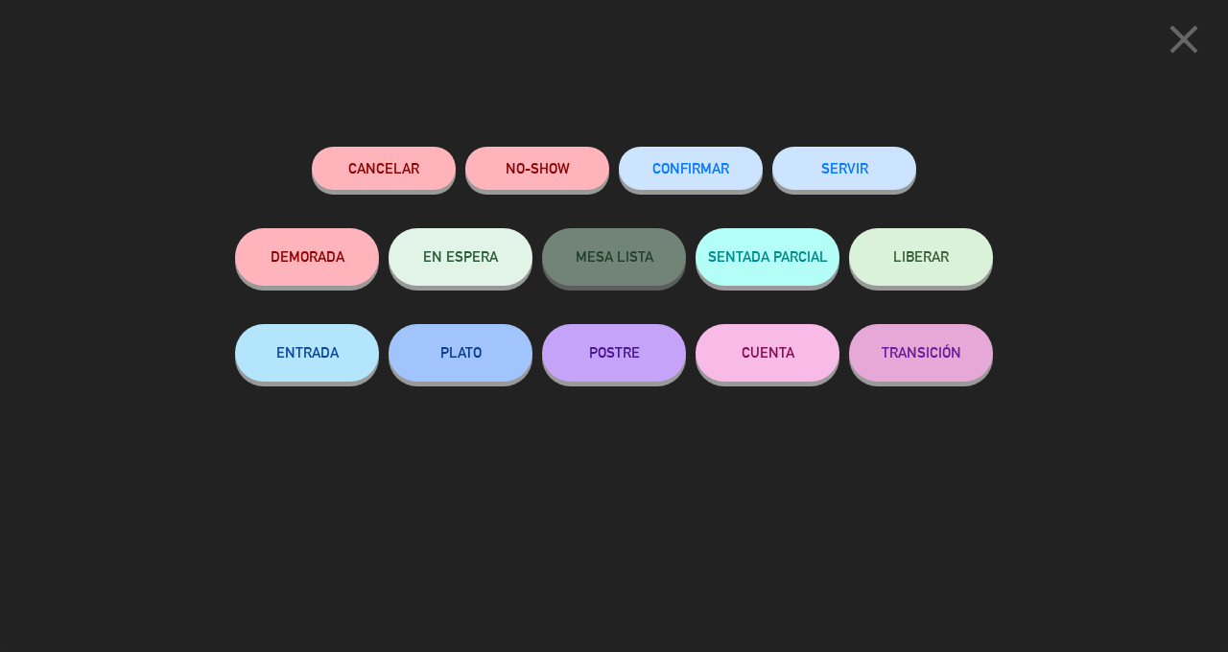
click at [842, 181] on button "SERVIR" at bounding box center [844, 168] width 144 height 43
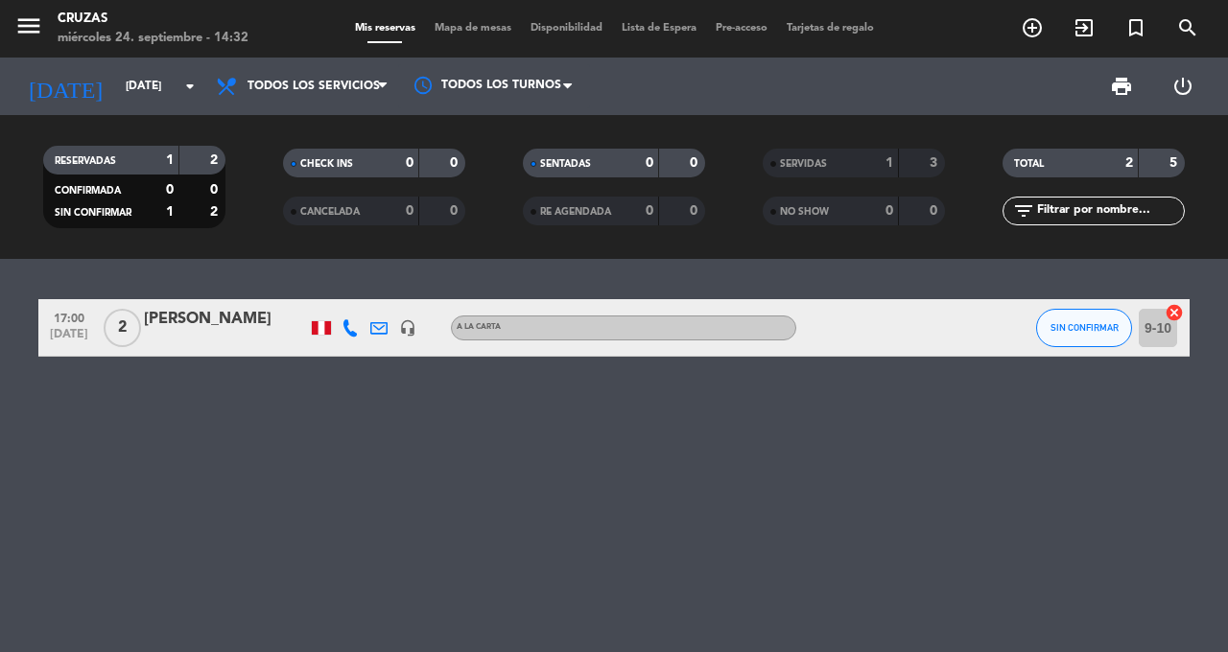
click at [1076, 35] on icon "exit_to_app" at bounding box center [1084, 27] width 23 height 23
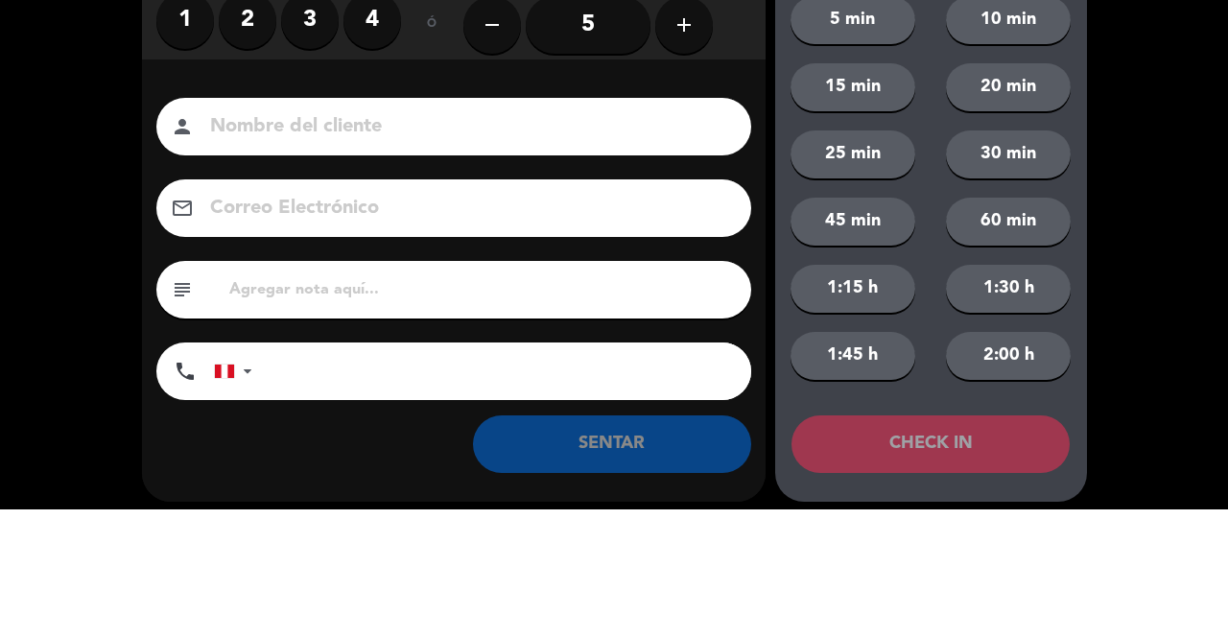
click at [265, 290] on div "Nombre del cliente person Correo Electrónico email subject phone [GEOGRAPHIC_DA…" at bounding box center [454, 379] width 624 height 308
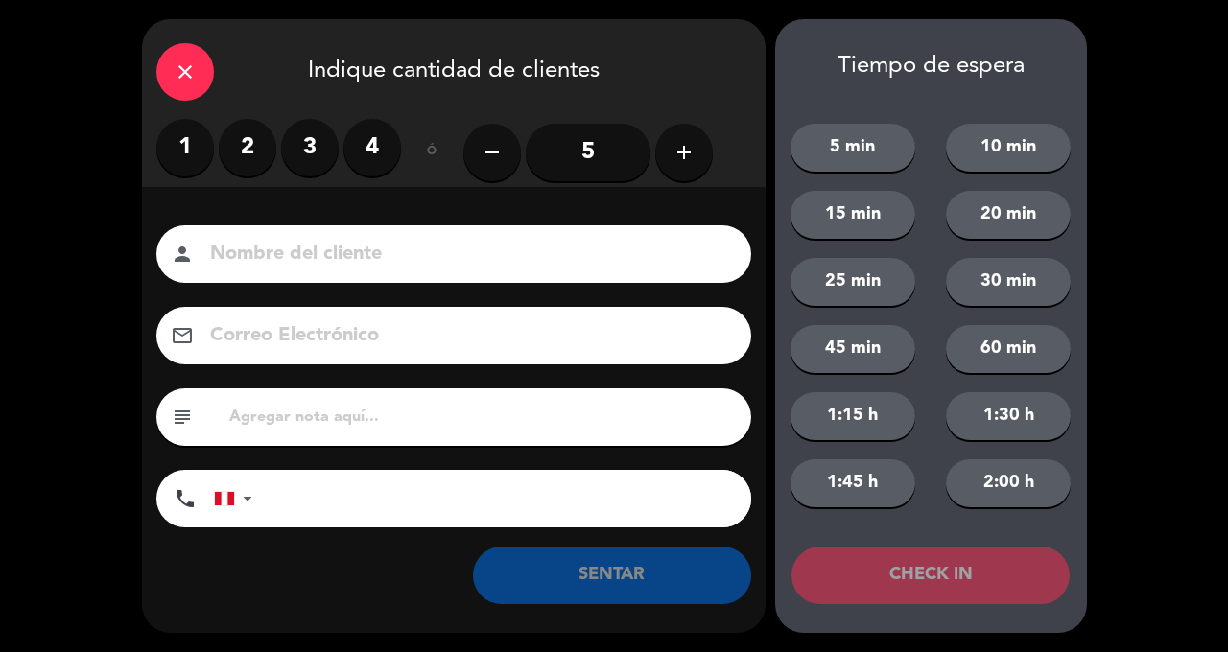
click at [262, 153] on label "2" at bounding box center [248, 148] width 58 height 58
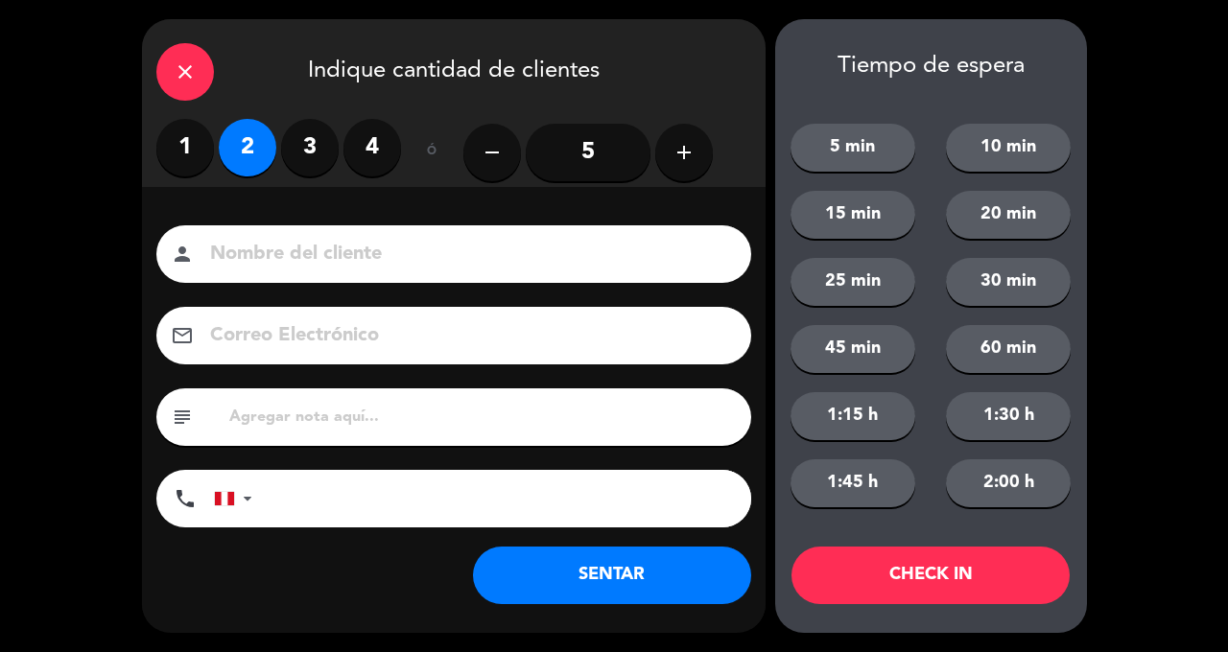
click at [618, 583] on button "SENTAR" at bounding box center [612, 576] width 278 height 58
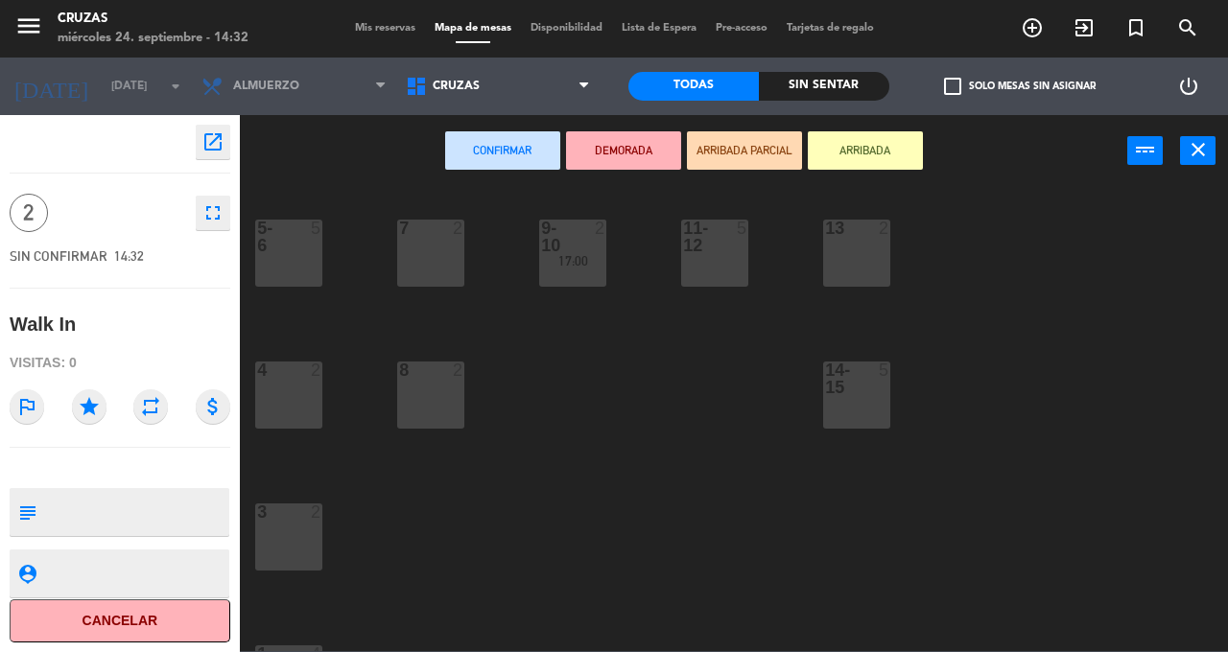
click at [451, 271] on div "7 2" at bounding box center [430, 253] width 67 height 67
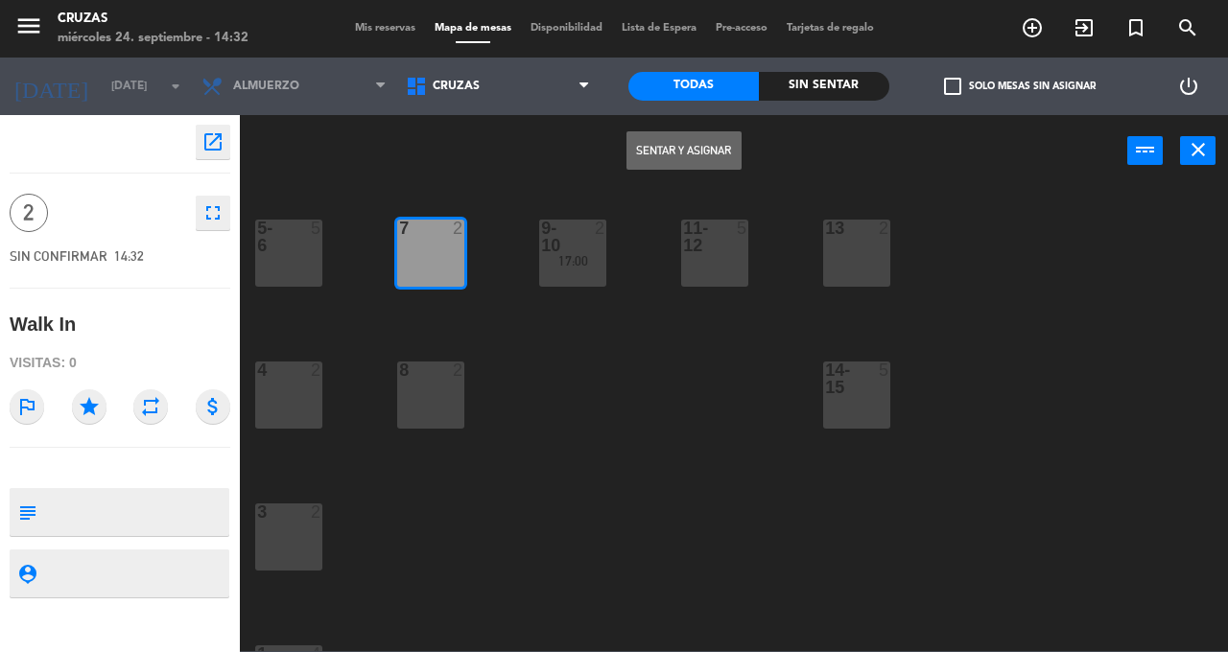
click at [683, 137] on button "Sentar y Asignar" at bounding box center [684, 150] width 115 height 38
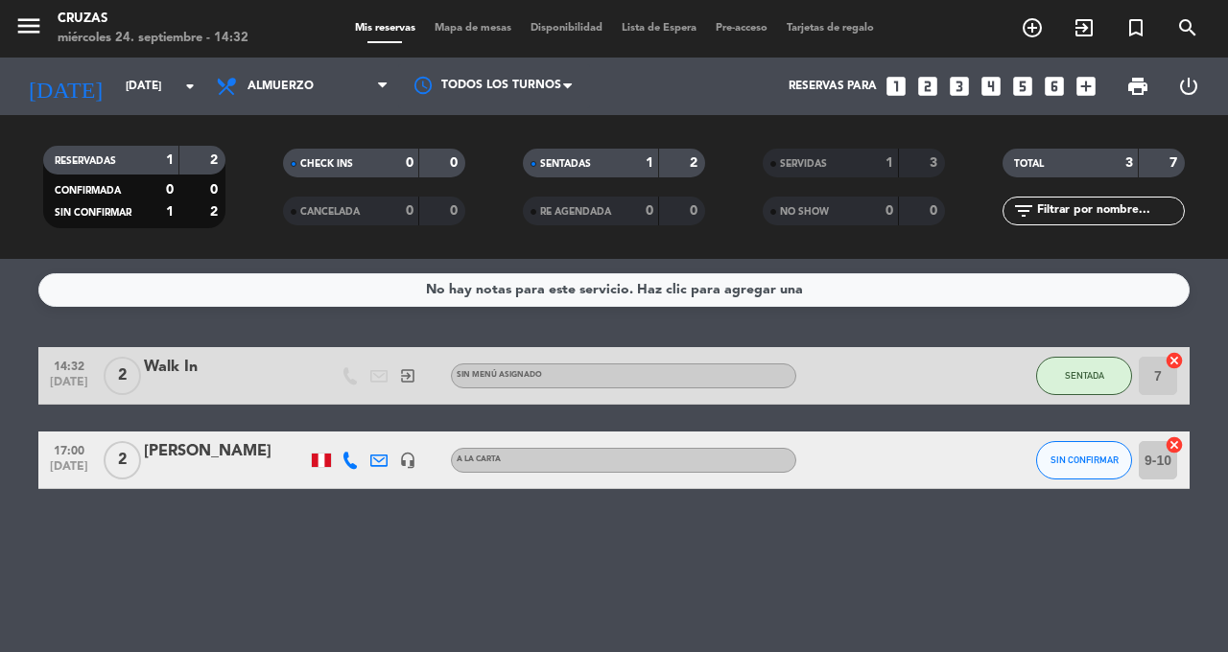
click at [1158, 361] on input "7" at bounding box center [1158, 376] width 38 height 38
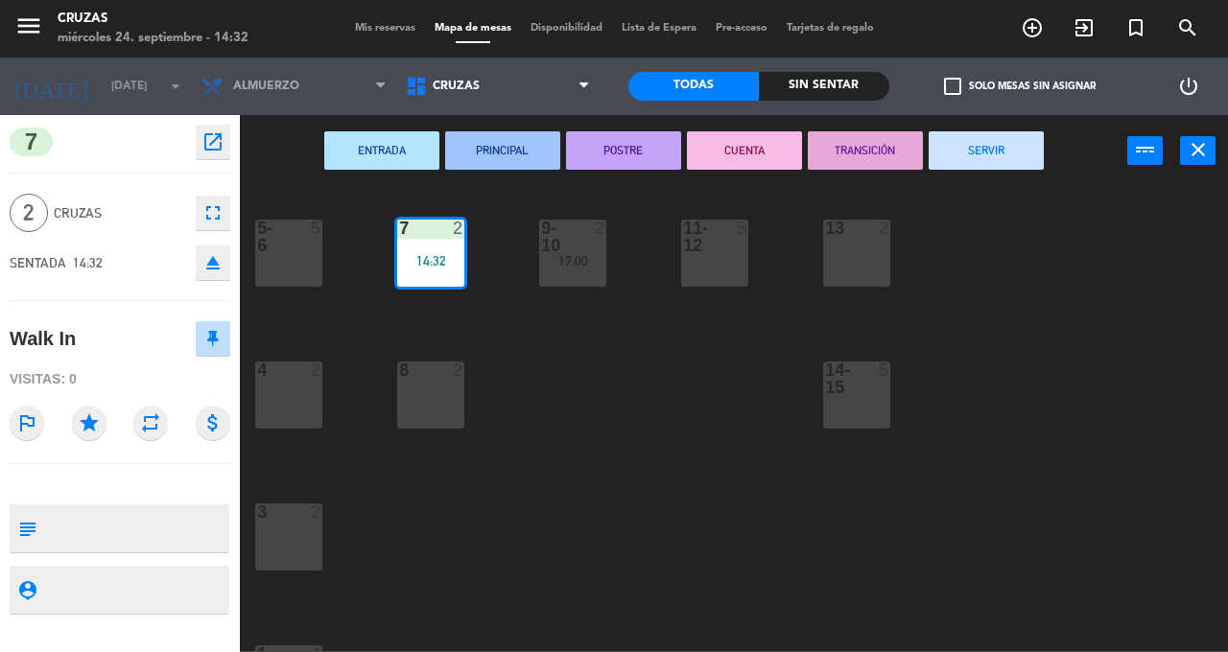
click at [428, 399] on div "8 2" at bounding box center [430, 395] width 67 height 67
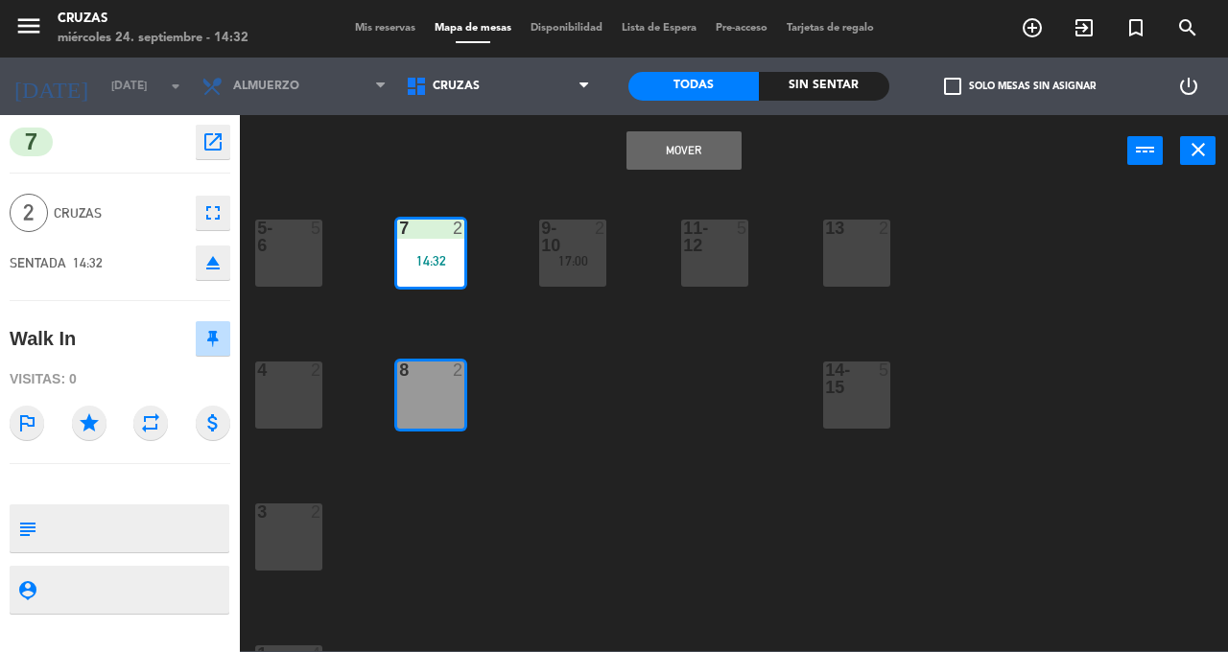
click at [693, 157] on button "Mover" at bounding box center [684, 150] width 115 height 38
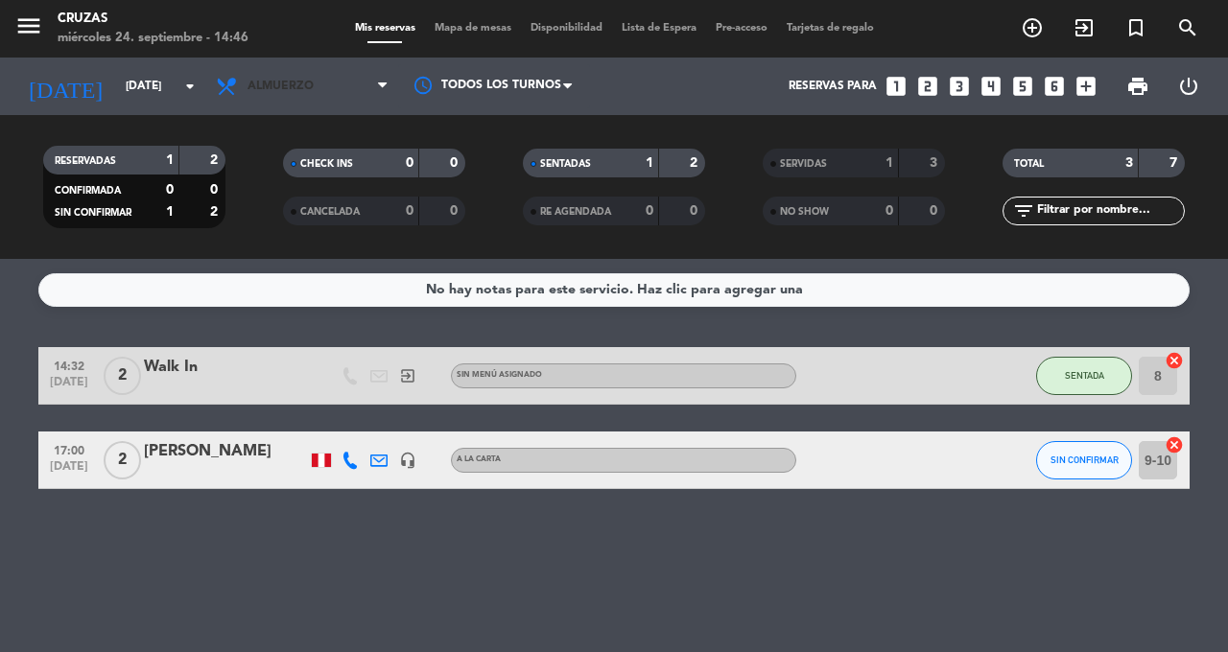
click at [257, 85] on span "Almuerzo" at bounding box center [281, 86] width 66 height 13
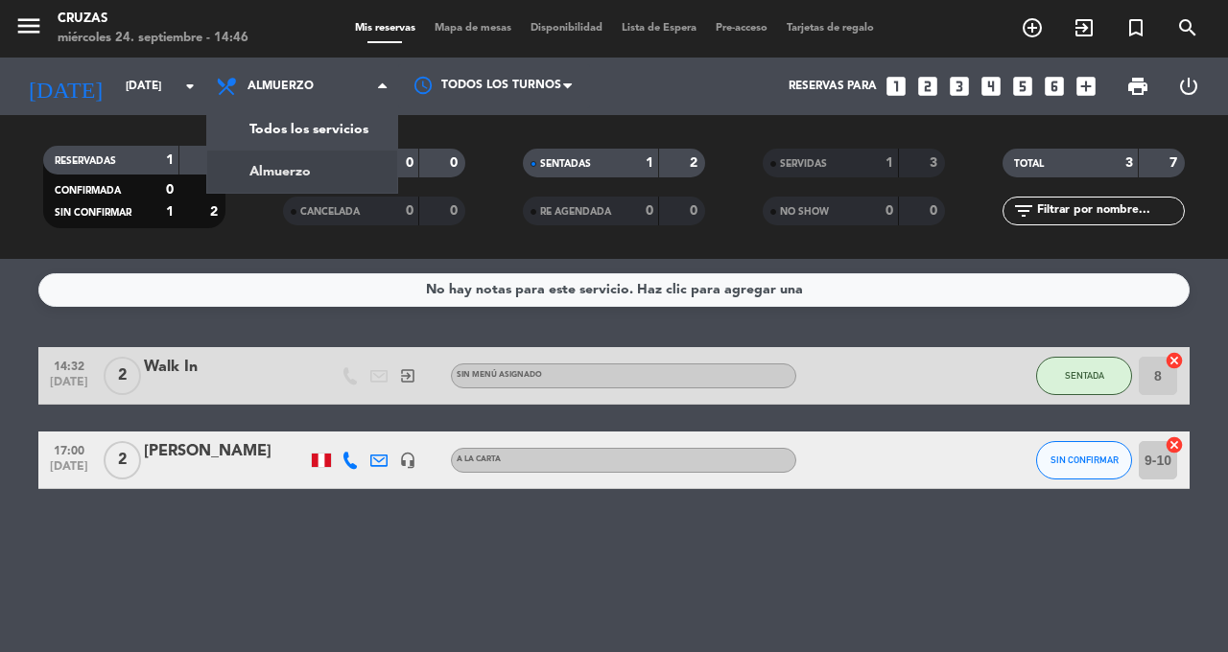
click at [272, 126] on div "menu Cruzas [DATE] 24. septiembre - 14:46 Mis reservas Mapa de mesas Disponibil…" at bounding box center [614, 129] width 1228 height 259
